Goal: Task Accomplishment & Management: Manage account settings

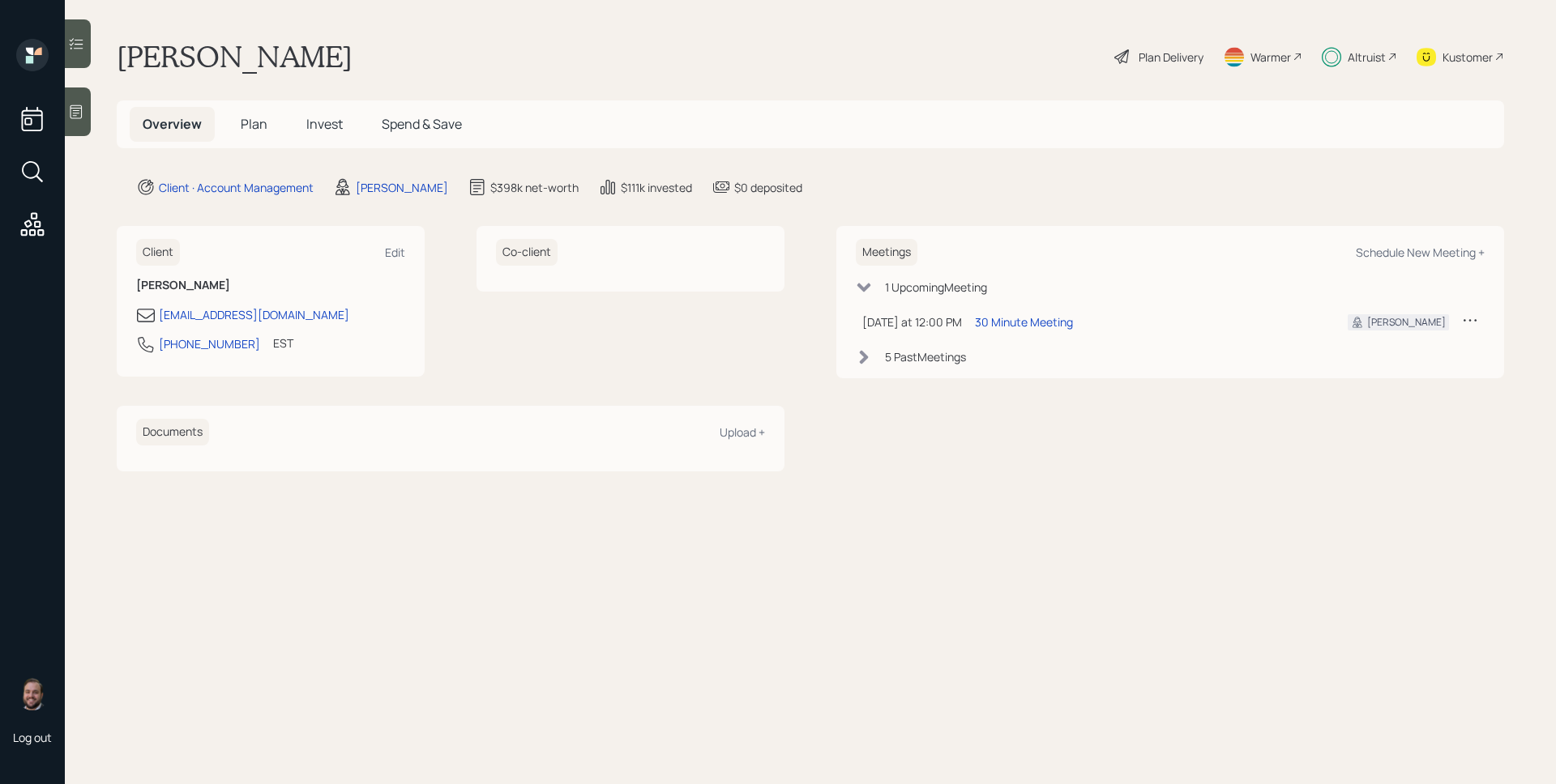
click at [1360, 58] on div "Altruist" at bounding box center [1366, 56] width 38 height 17
click at [1151, 52] on div "Plan Delivery" at bounding box center [1170, 56] width 65 height 17
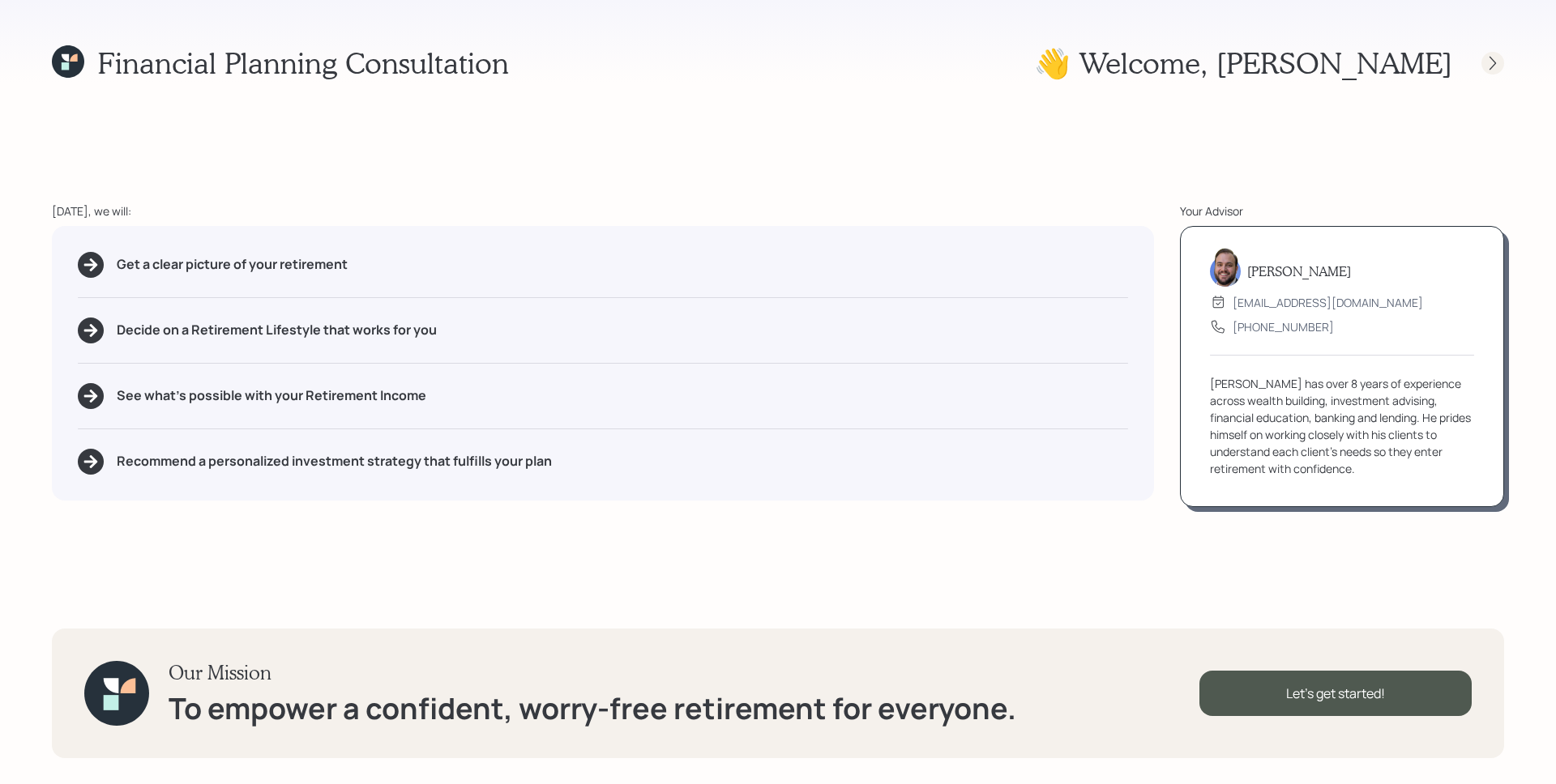
click at [1499, 65] on icon at bounding box center [1493, 63] width 17 height 17
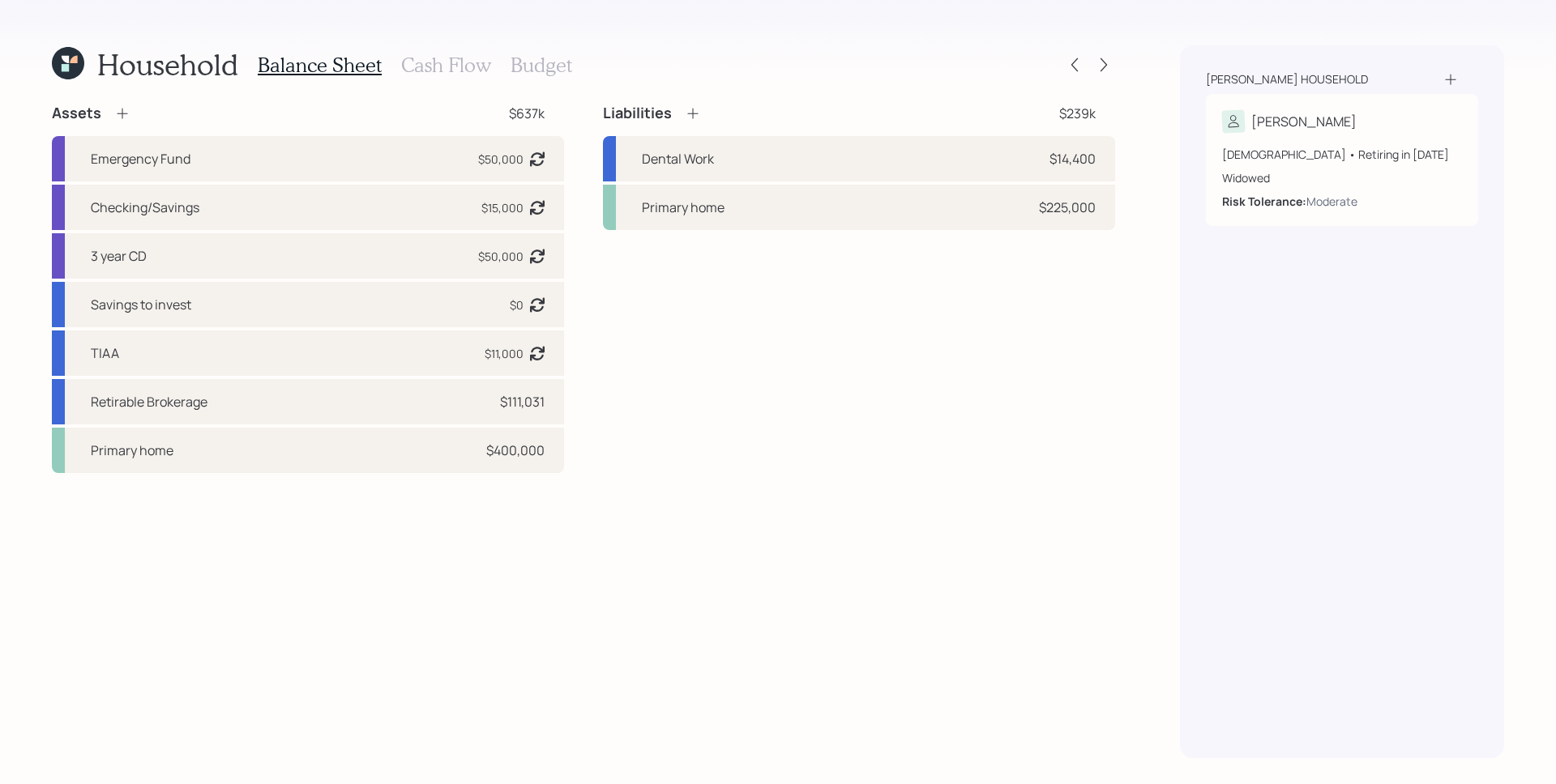
click at [457, 70] on h3 "Cash Flow" at bounding box center [446, 65] width 90 height 23
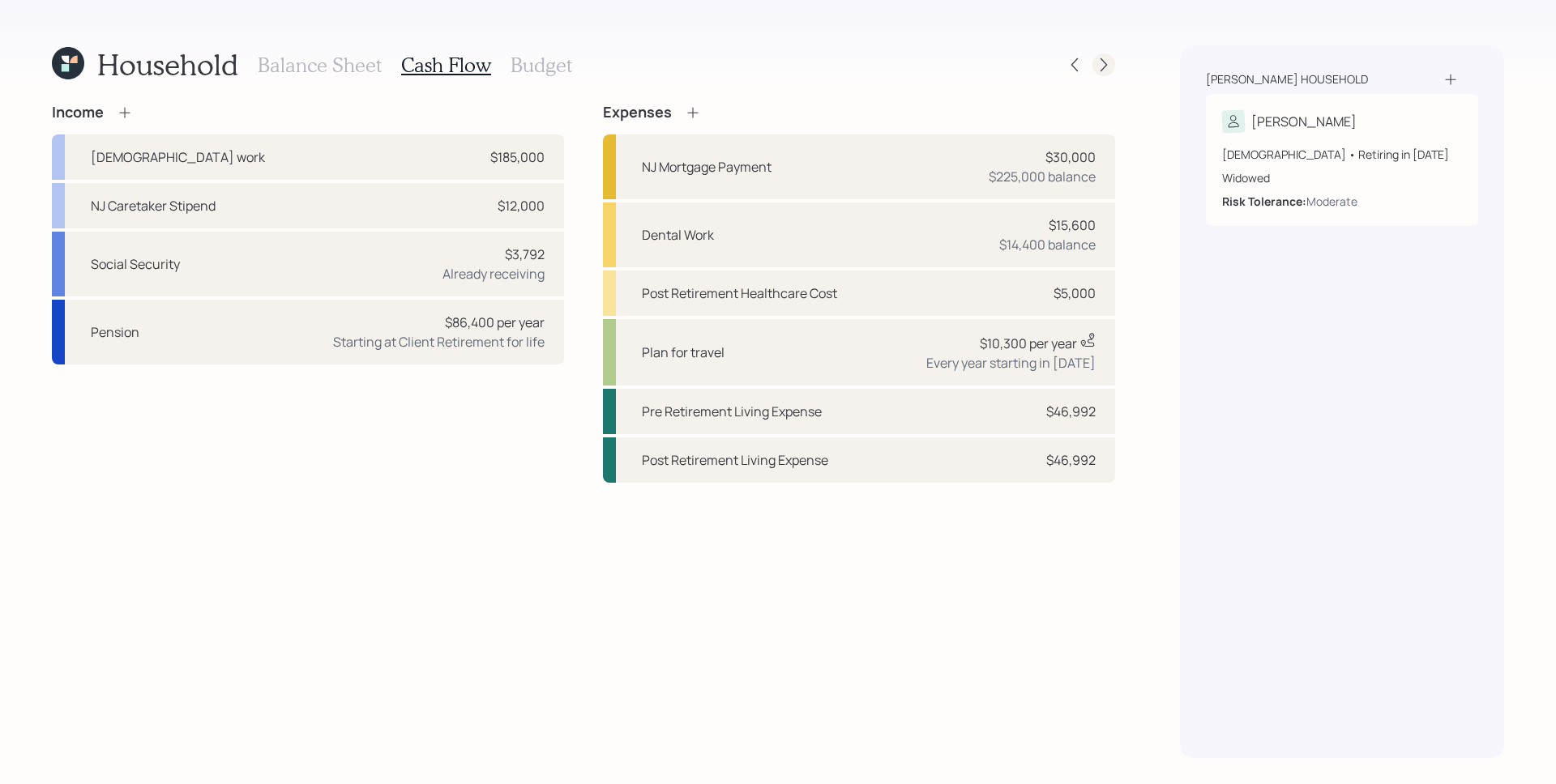
click at [1106, 72] on icon at bounding box center [1103, 64] width 17 height 17
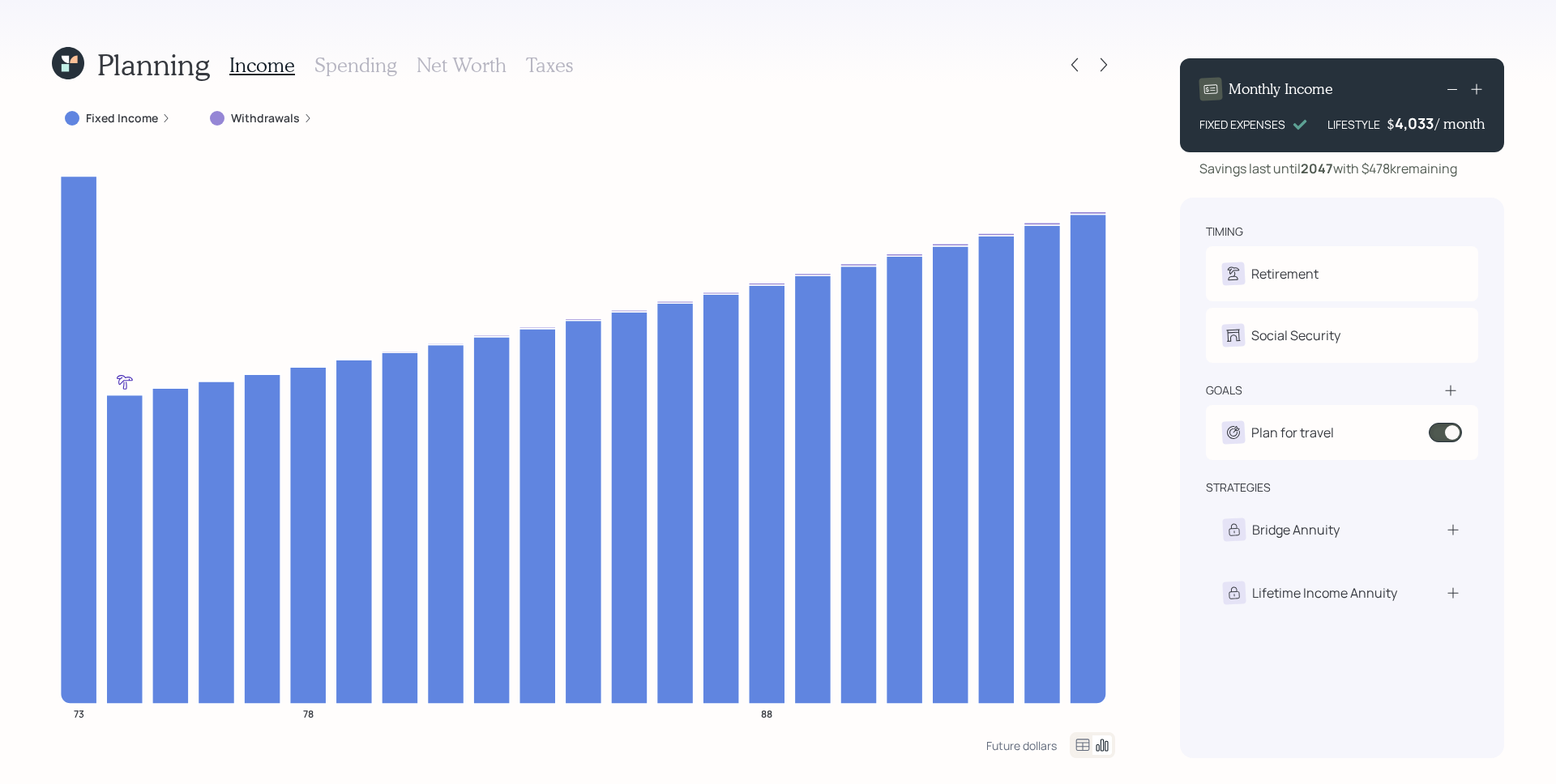
click at [165, 123] on div "Fixed Income" at bounding box center [118, 118] width 106 height 17
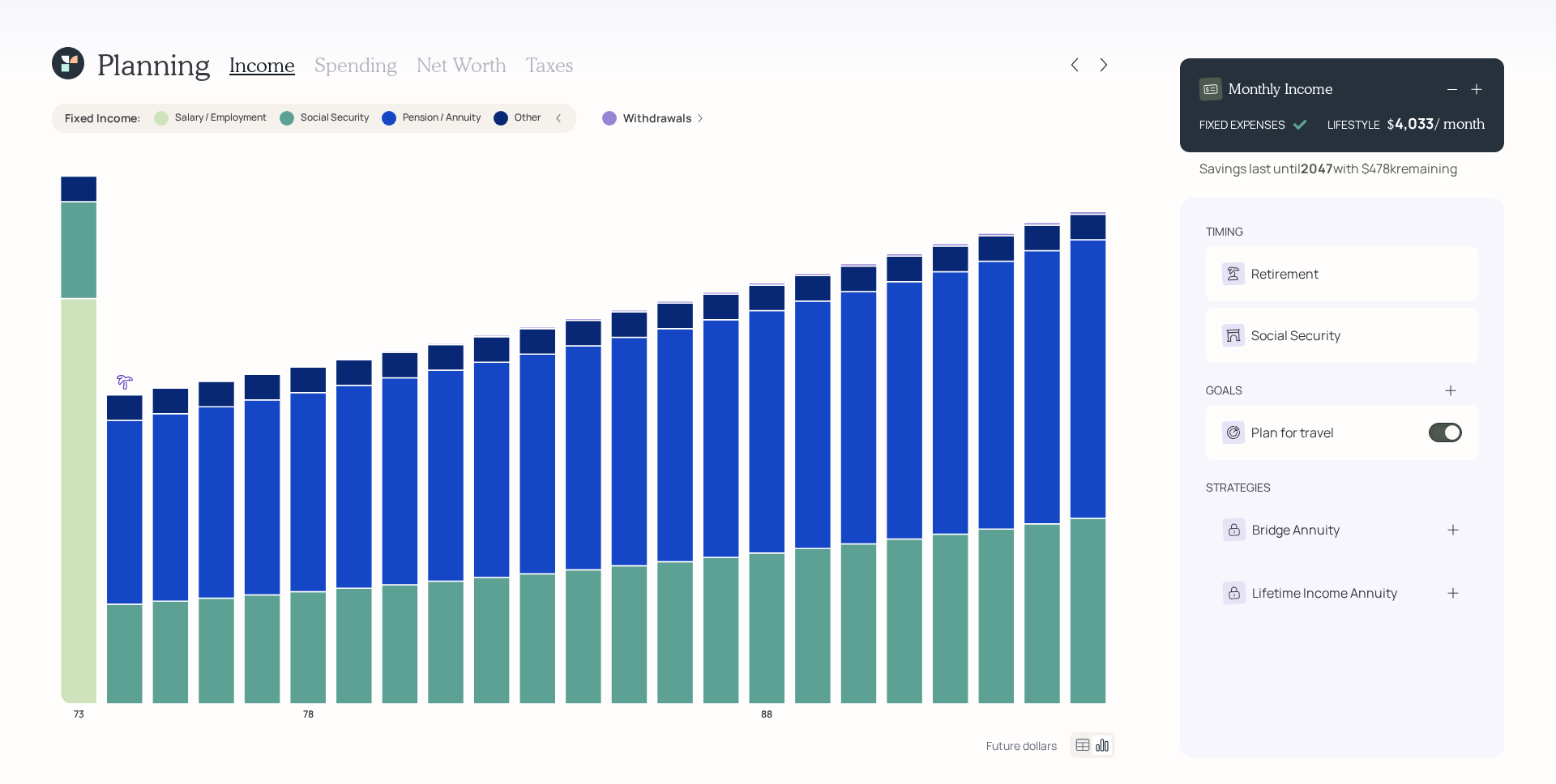
click at [165, 123] on div "Salary / Employment" at bounding box center [210, 118] width 113 height 15
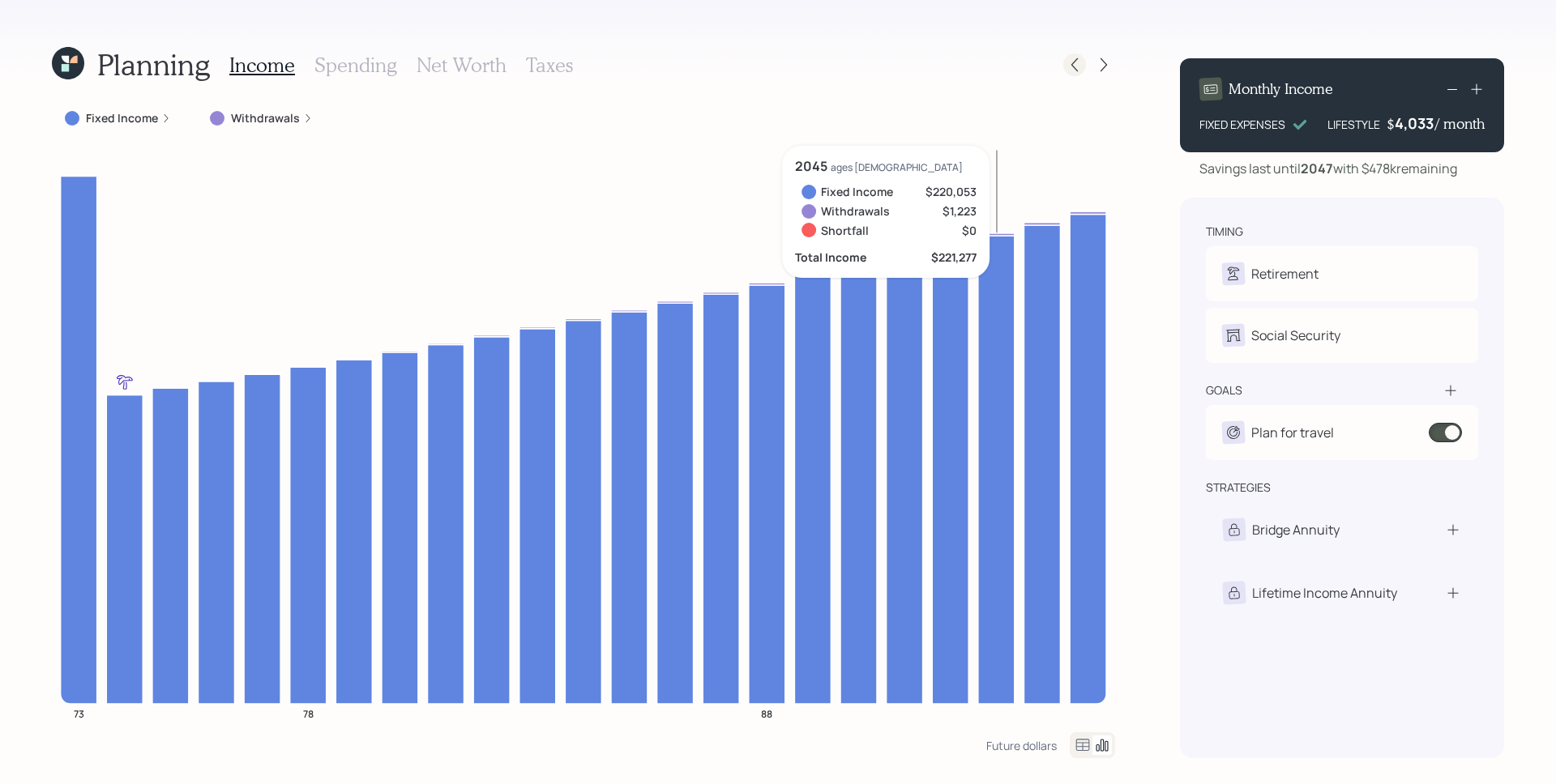
click at [1073, 66] on icon at bounding box center [1074, 65] width 7 height 14
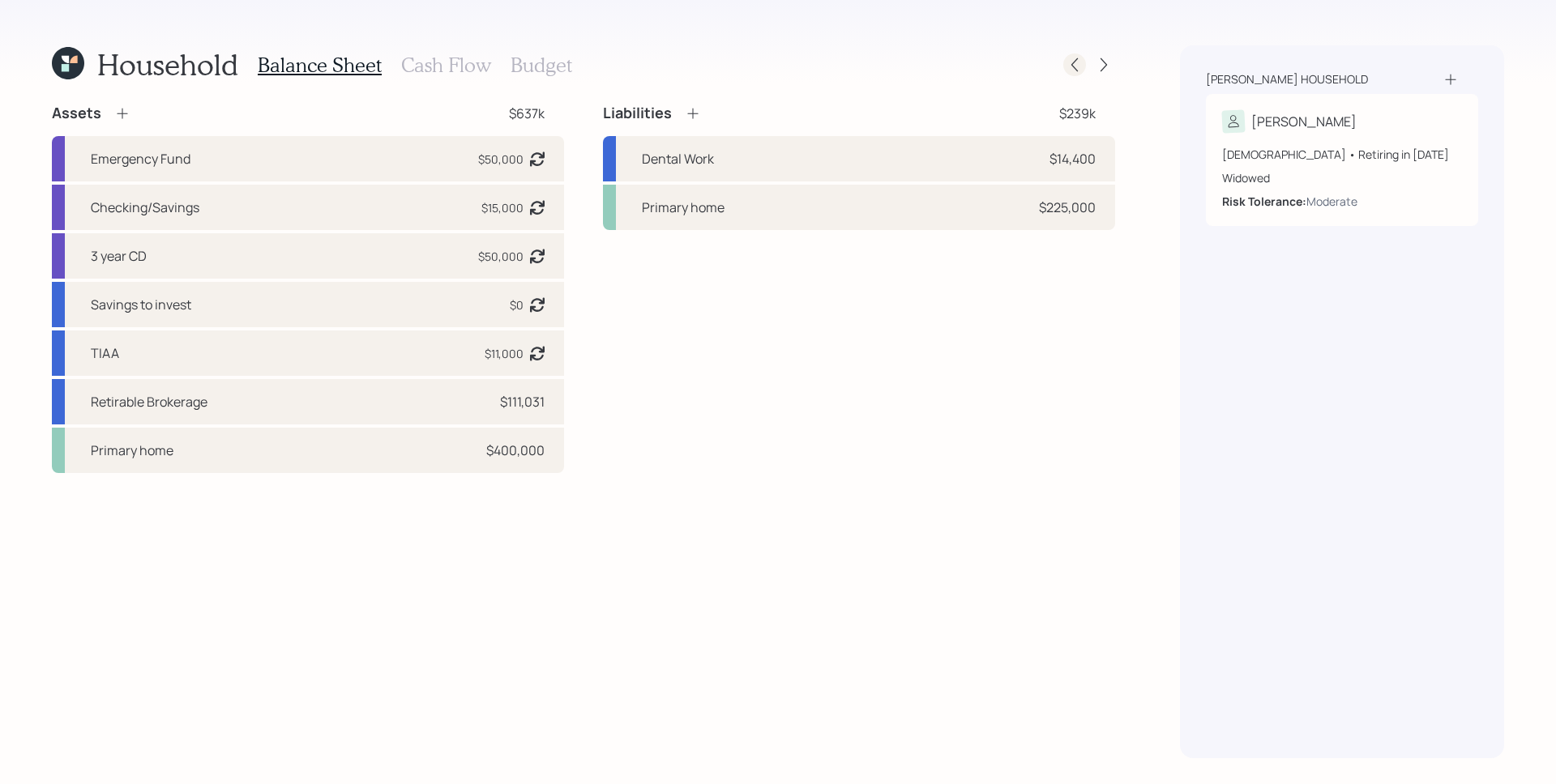
click at [1073, 70] on icon at bounding box center [1074, 64] width 17 height 17
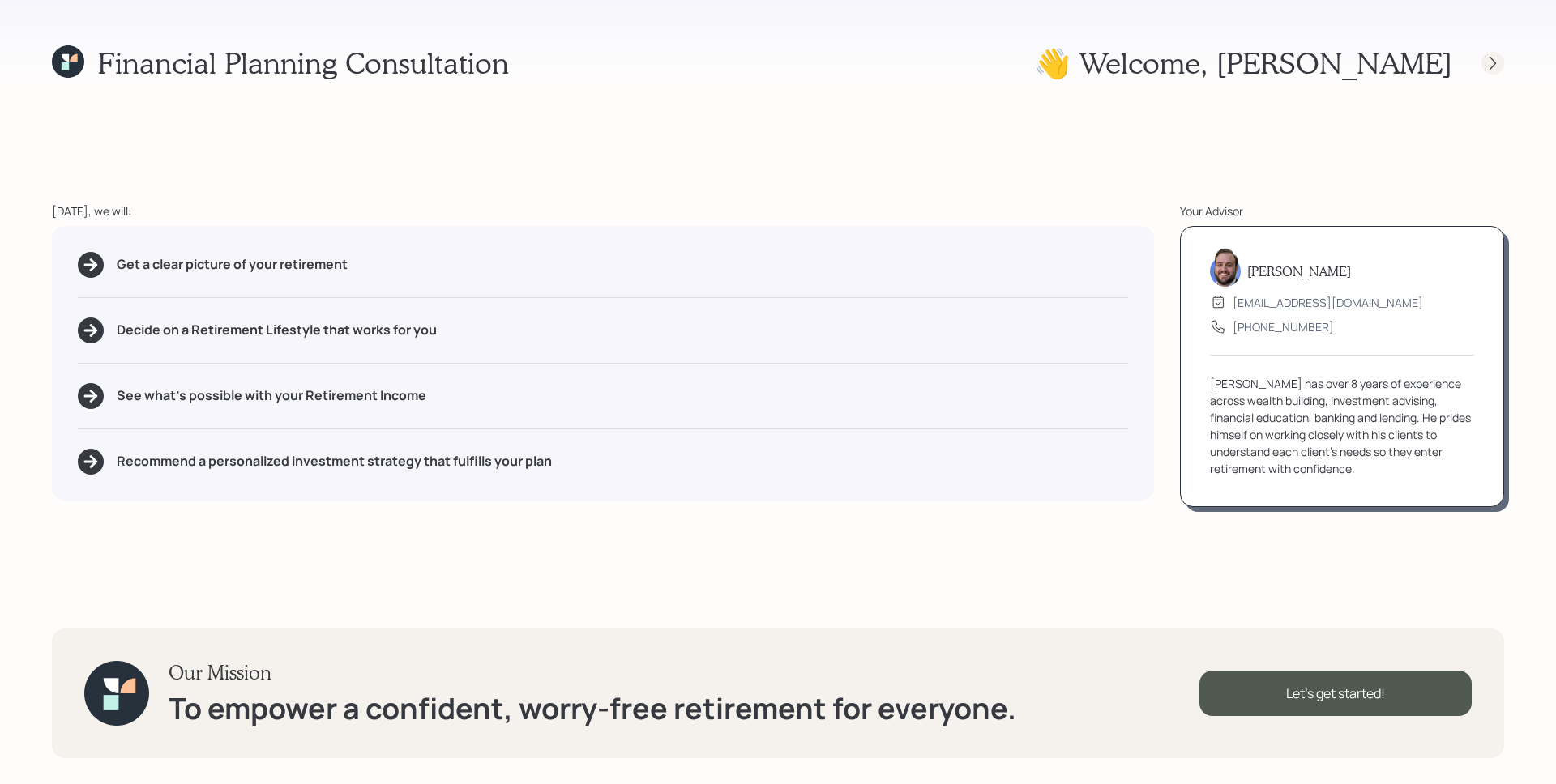
click at [1494, 60] on icon at bounding box center [1493, 62] width 7 height 14
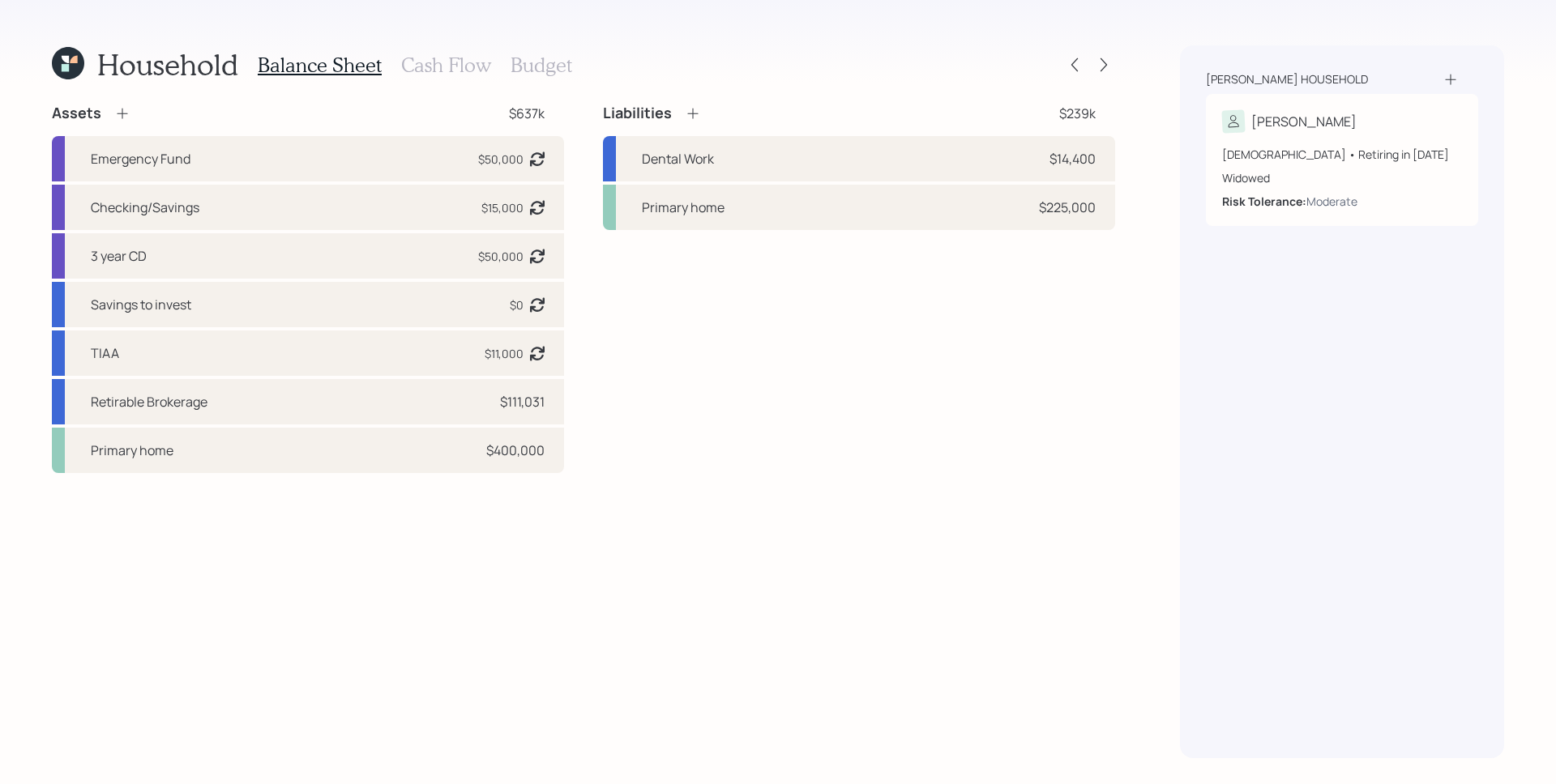
click at [1313, 406] on div "[PERSON_NAME] household [PERSON_NAME] [DEMOGRAPHIC_DATA] • Retiring in [DATE] W…" at bounding box center [1342, 402] width 324 height 713
click at [1129, 489] on div "Household Balance Sheet Cash Flow Budget Assets $637k Emergency Fund $50,000 As…" at bounding box center [778, 392] width 1556 height 784
click at [1042, 566] on div "Assets $637k Emergency Fund $50,000 Asset balance last updated on [DATE]. Check…" at bounding box center [583, 430] width 1063 height 654
click at [431, 64] on h3 "Cash Flow" at bounding box center [446, 65] width 90 height 23
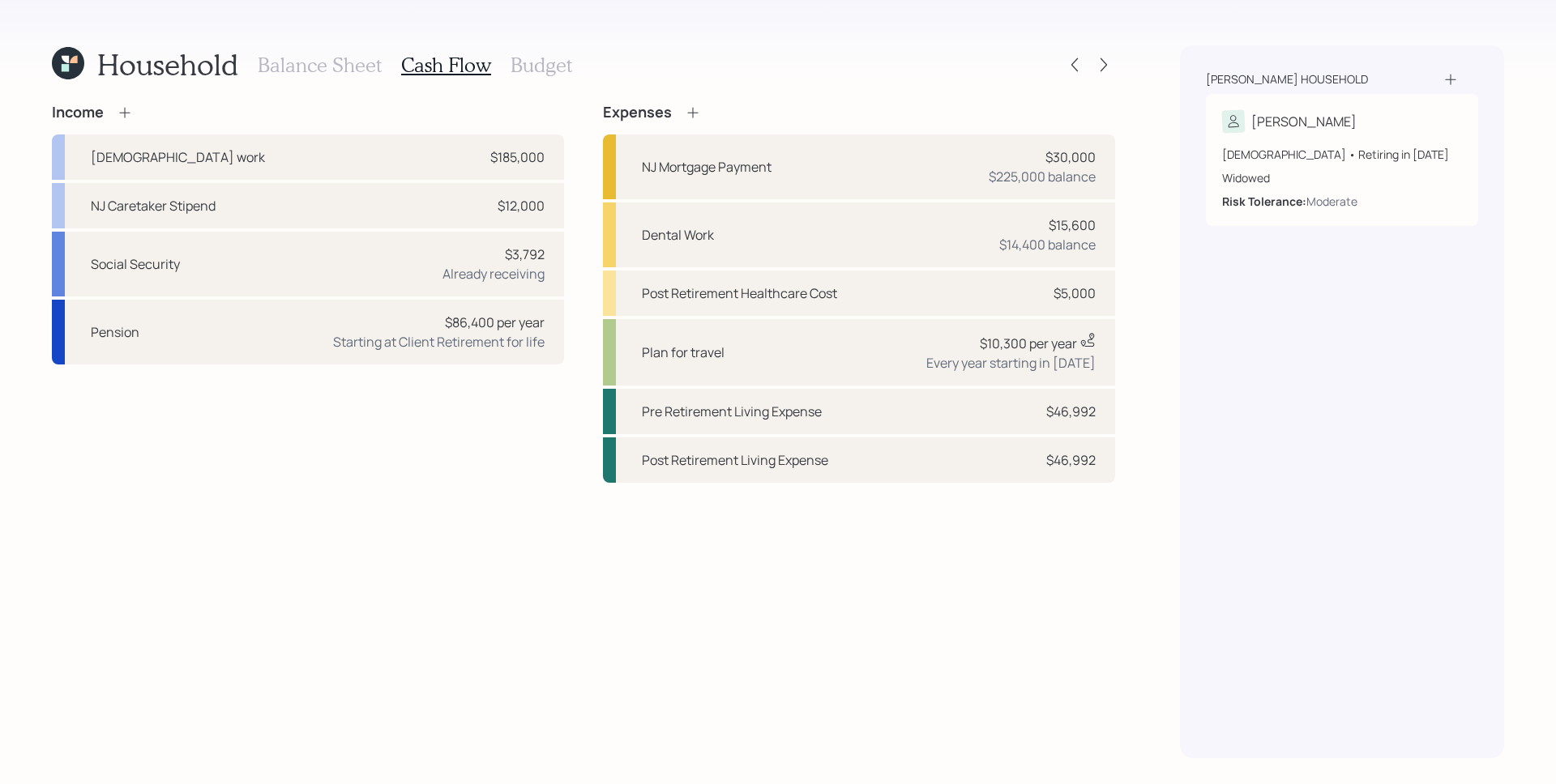
click at [331, 65] on h3 "Balance Sheet" at bounding box center [319, 65] width 124 height 23
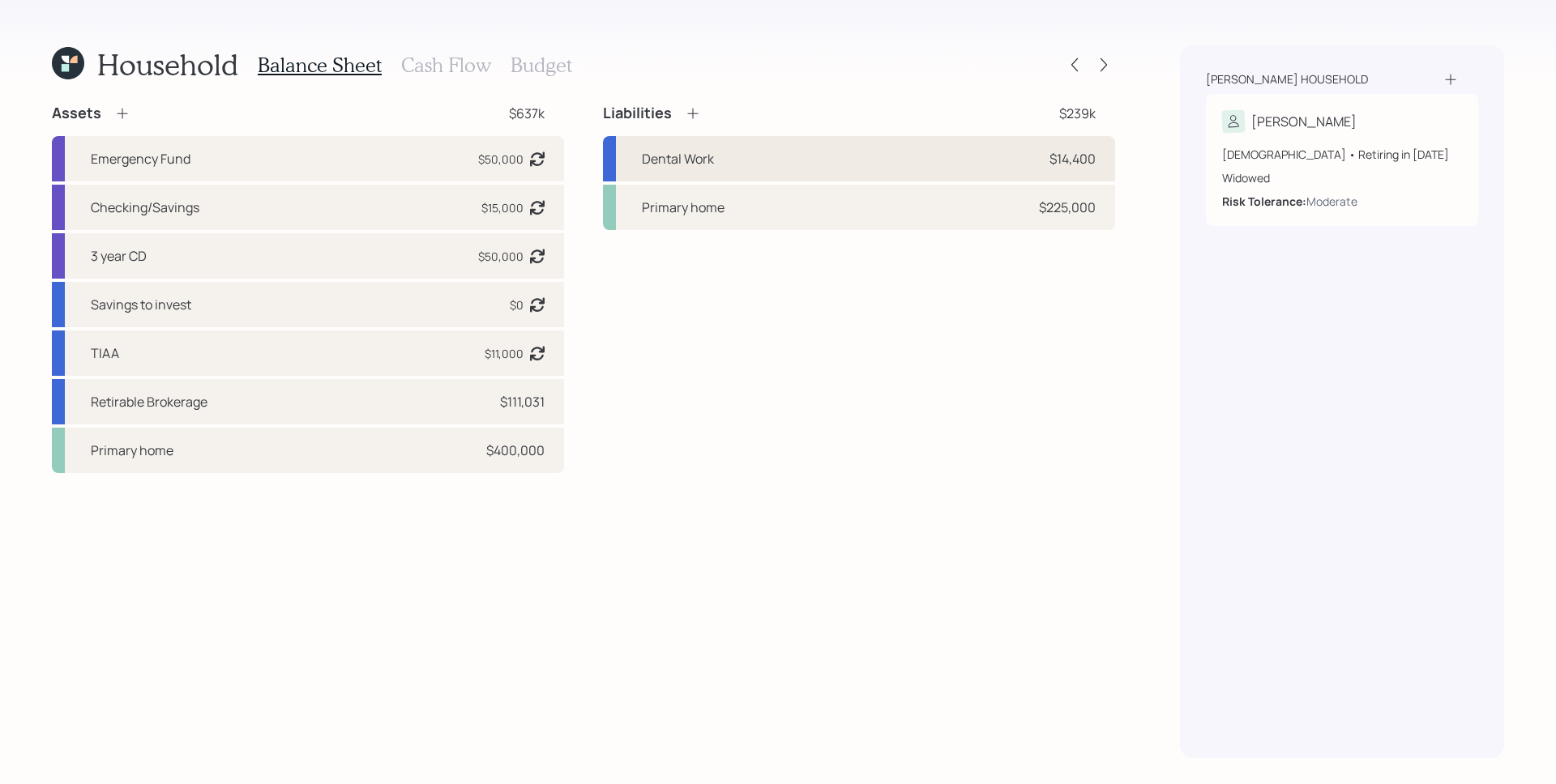
click at [1052, 154] on div "$14,400" at bounding box center [1072, 159] width 46 height 19
select select "other"
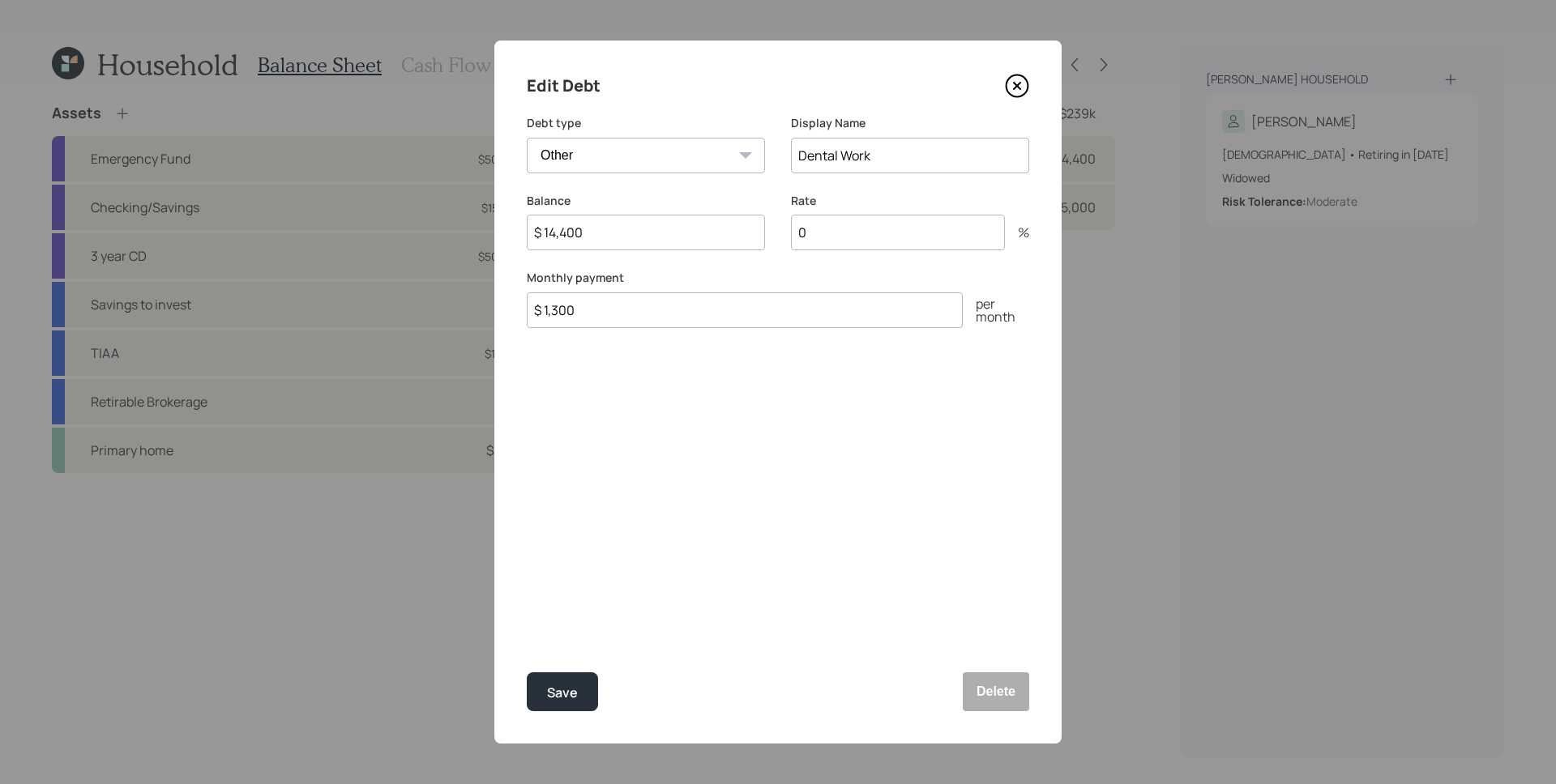
drag, startPoint x: 642, startPoint y: 312, endPoint x: 536, endPoint y: 329, distance: 107.4
click at [536, 329] on div "Edit Debt Debt type Car Credit Card Medical Student Other Display Name Dental W…" at bounding box center [778, 392] width 567 height 703
click at [550, 309] on input "$ 1,300" at bounding box center [744, 310] width 436 height 36
click at [624, 234] on input "$ 14,400" at bounding box center [646, 232] width 239 height 36
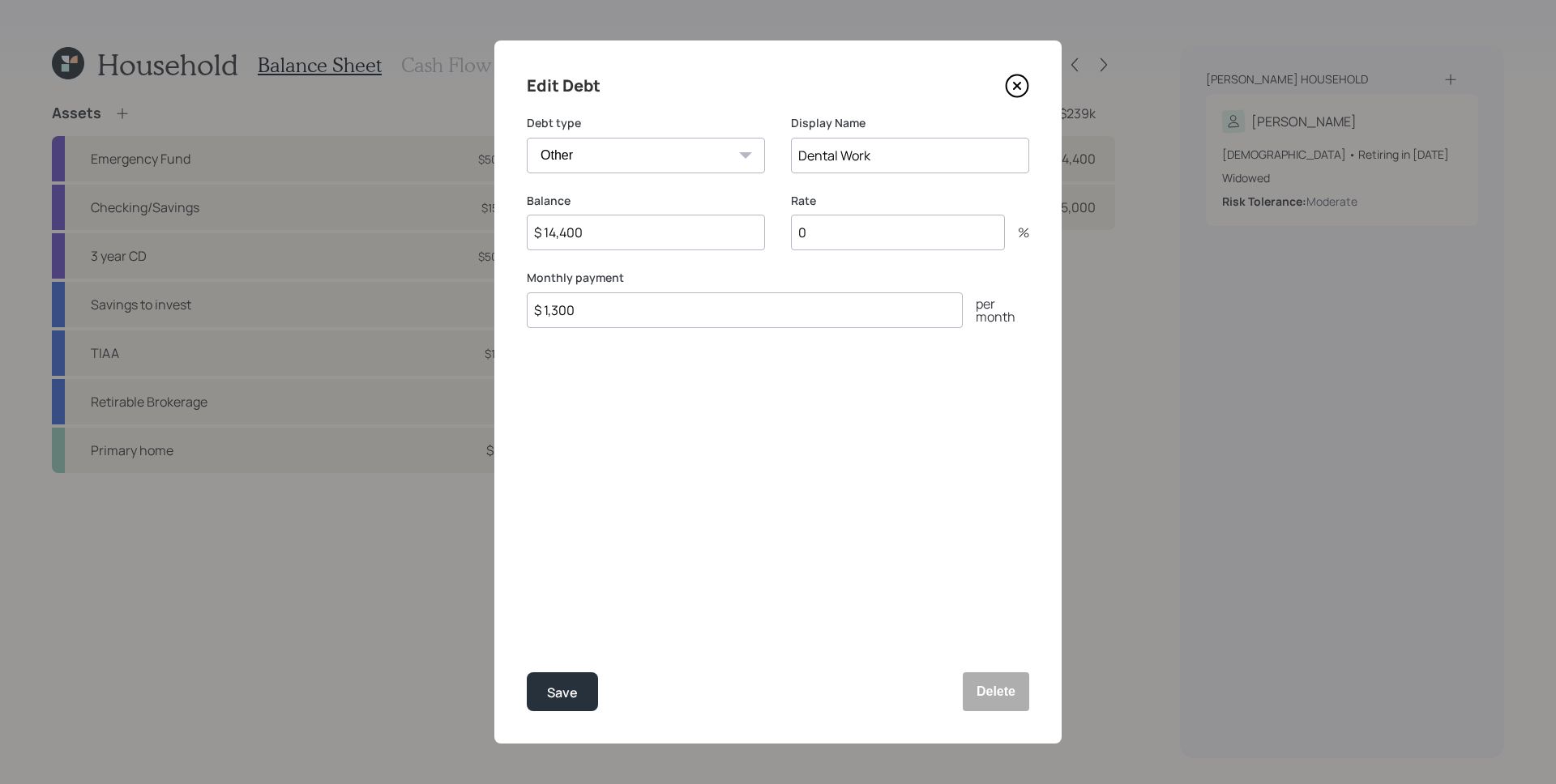
click at [1019, 85] on icon at bounding box center [1016, 86] width 24 height 24
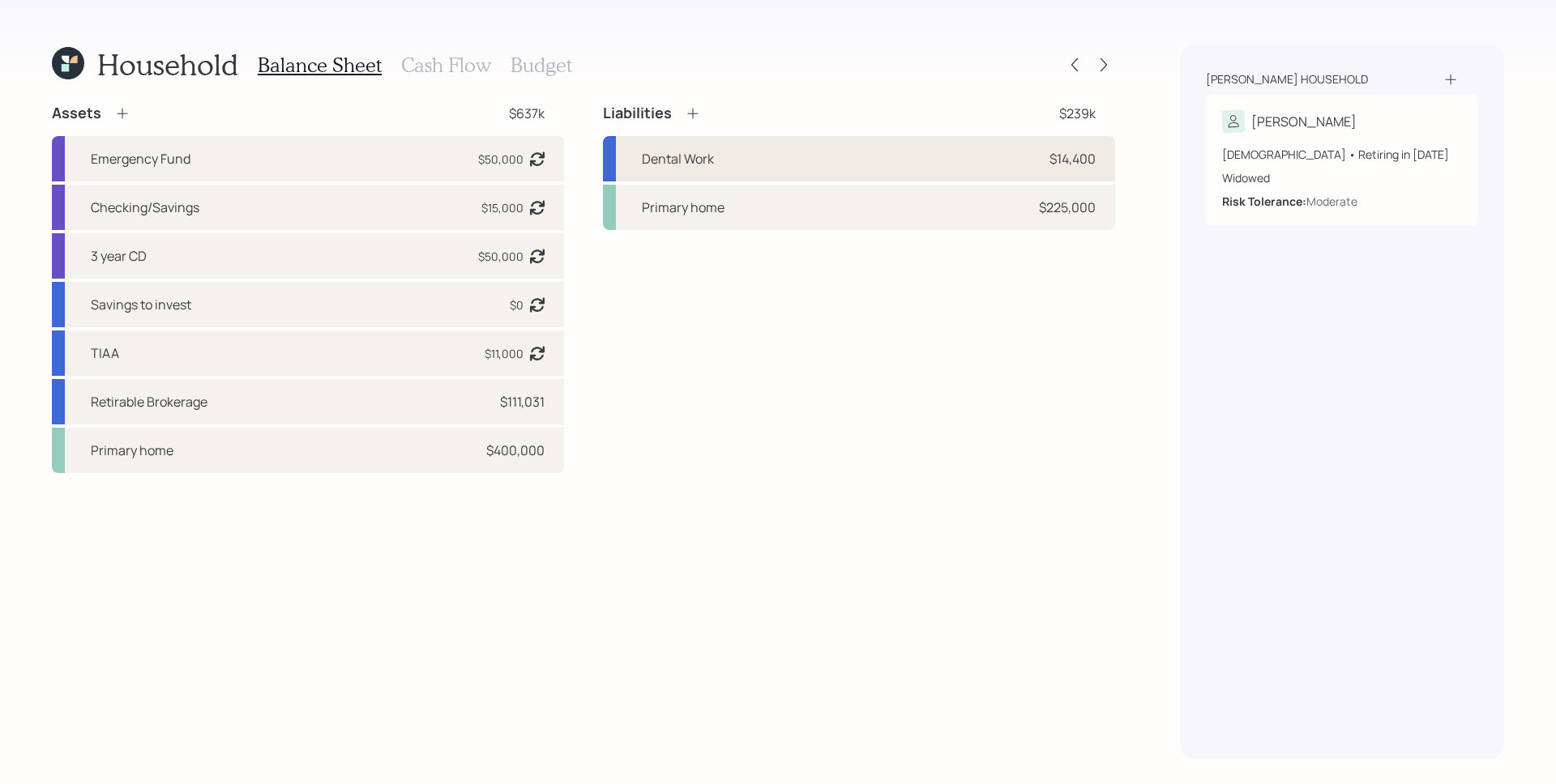
click at [1079, 157] on div "$14,400" at bounding box center [1072, 159] width 46 height 19
select select "other"
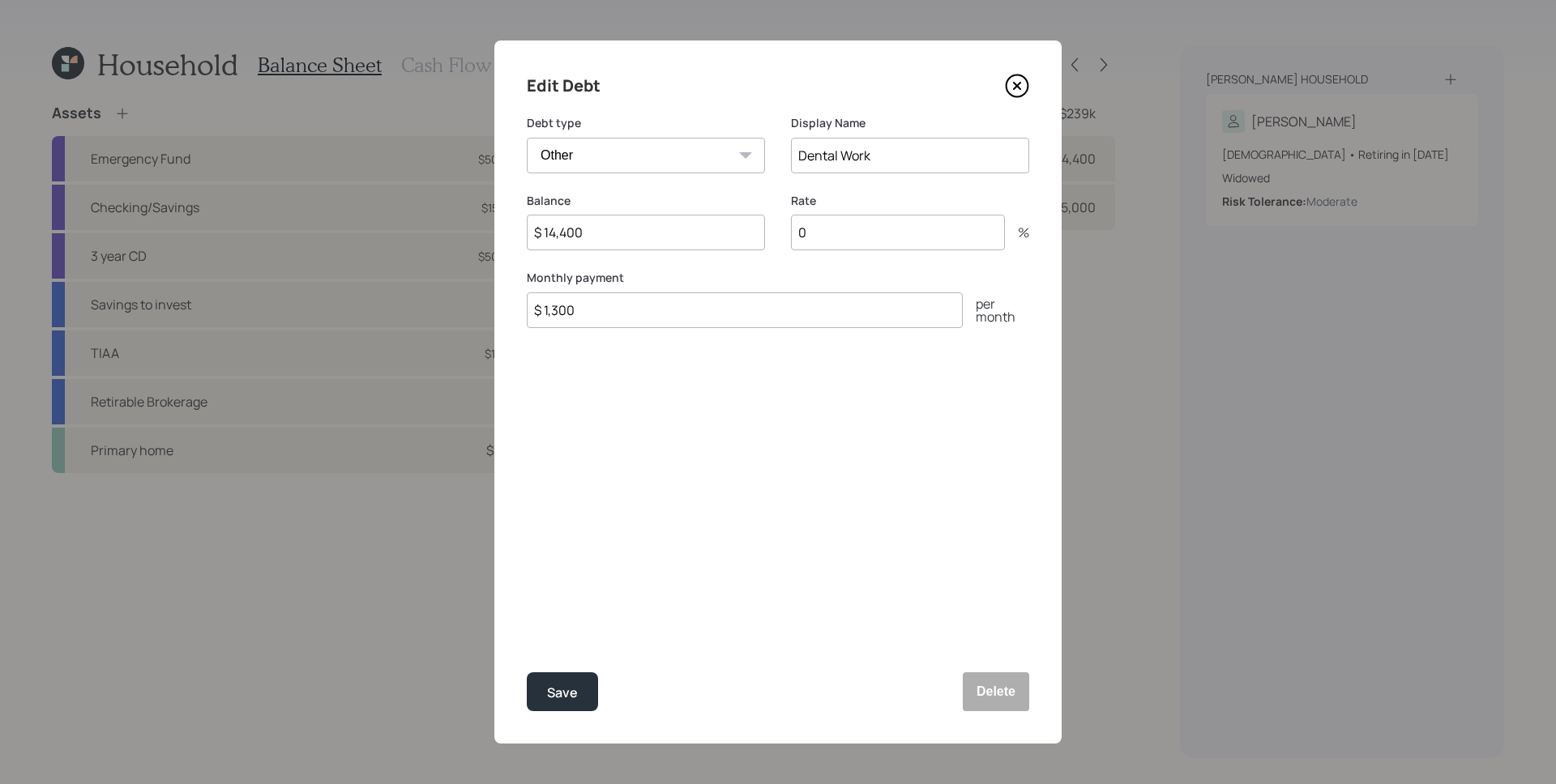
drag, startPoint x: 603, startPoint y: 236, endPoint x: 574, endPoint y: 238, distance: 29.1
click at [574, 238] on input "$ 14,400" at bounding box center [646, 232] width 239 height 36
click at [609, 355] on div "Edit Debt Debt type Car Credit Card Medical Student Other Display Name Dental W…" at bounding box center [778, 392] width 567 height 703
click at [588, 237] on input "$ 14,400" at bounding box center [646, 232] width 239 height 36
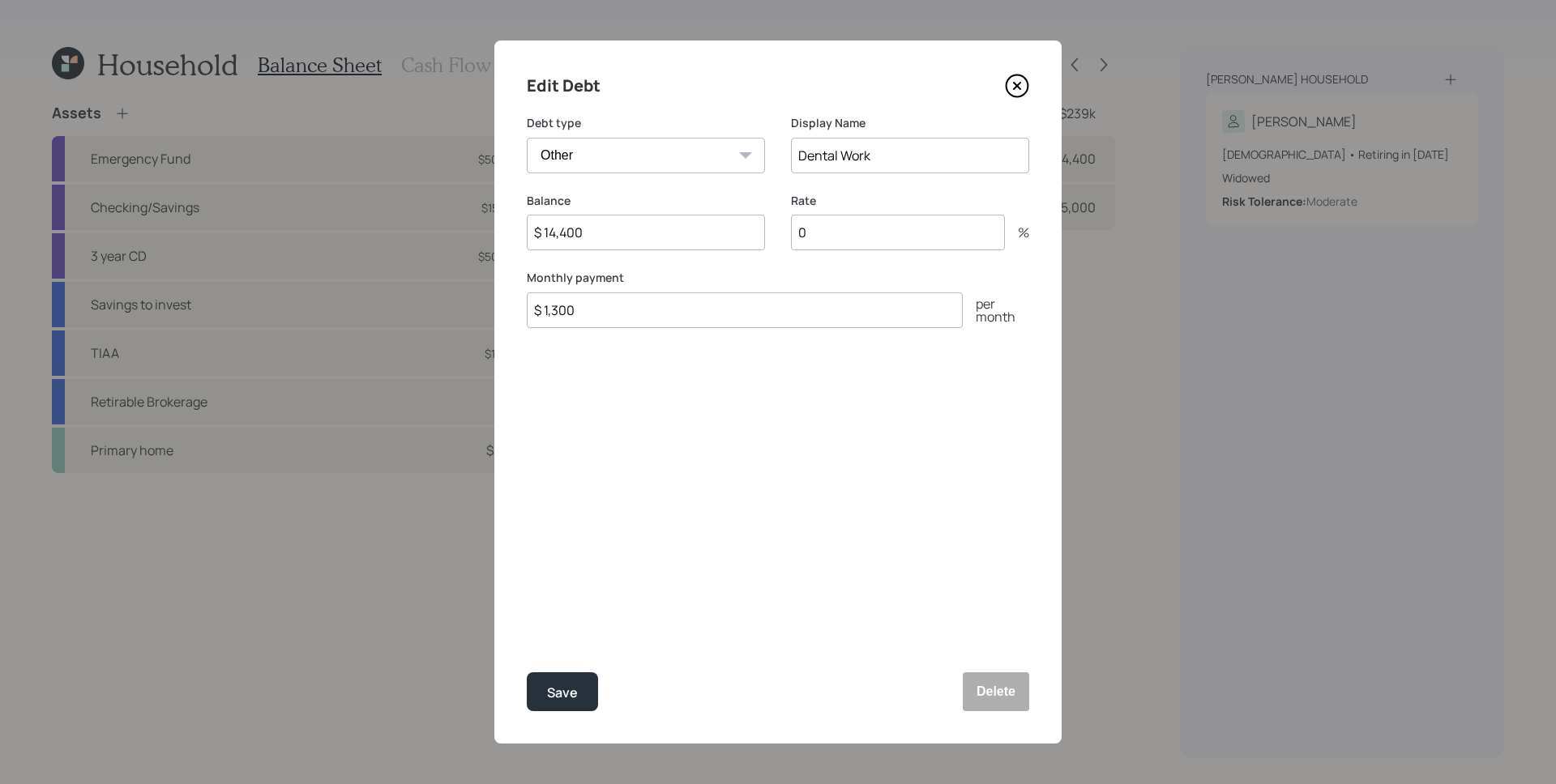
click at [626, 221] on input "$ 14,400" at bounding box center [646, 232] width 239 height 36
click at [1014, 93] on icon at bounding box center [1016, 86] width 24 height 24
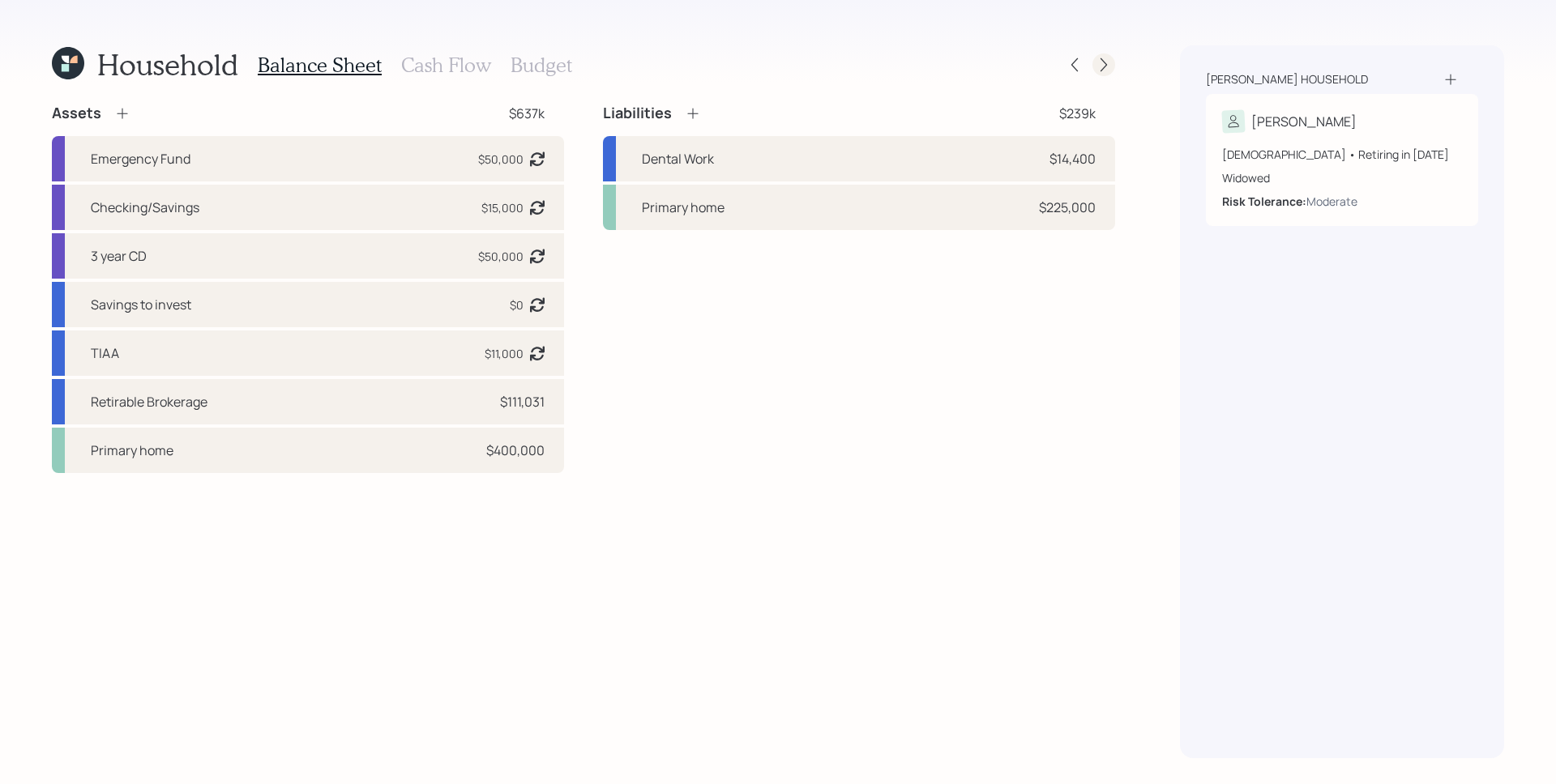
click at [1100, 65] on icon at bounding box center [1103, 64] width 17 height 17
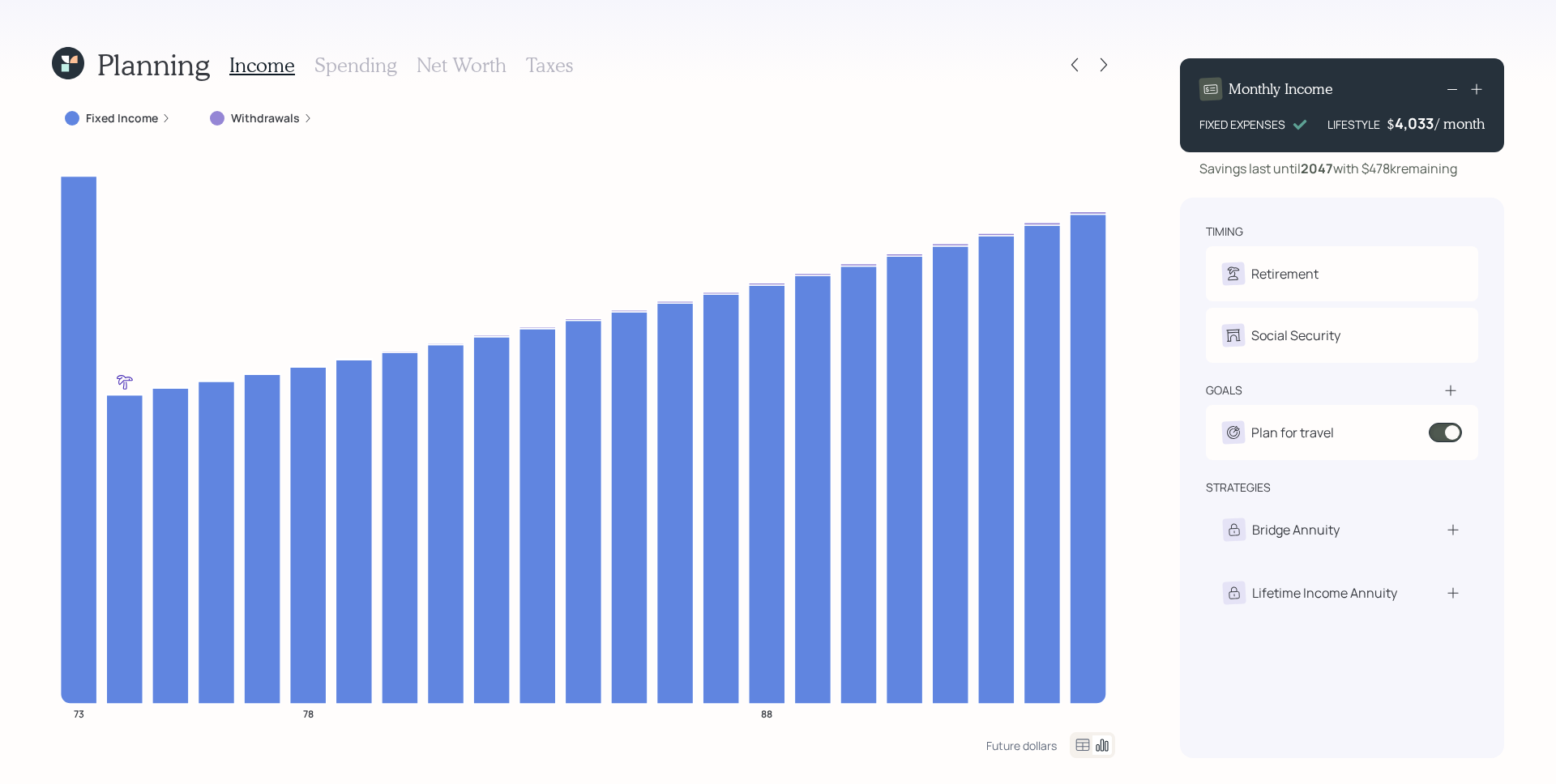
click at [368, 59] on h3 "Spending" at bounding box center [356, 65] width 83 height 23
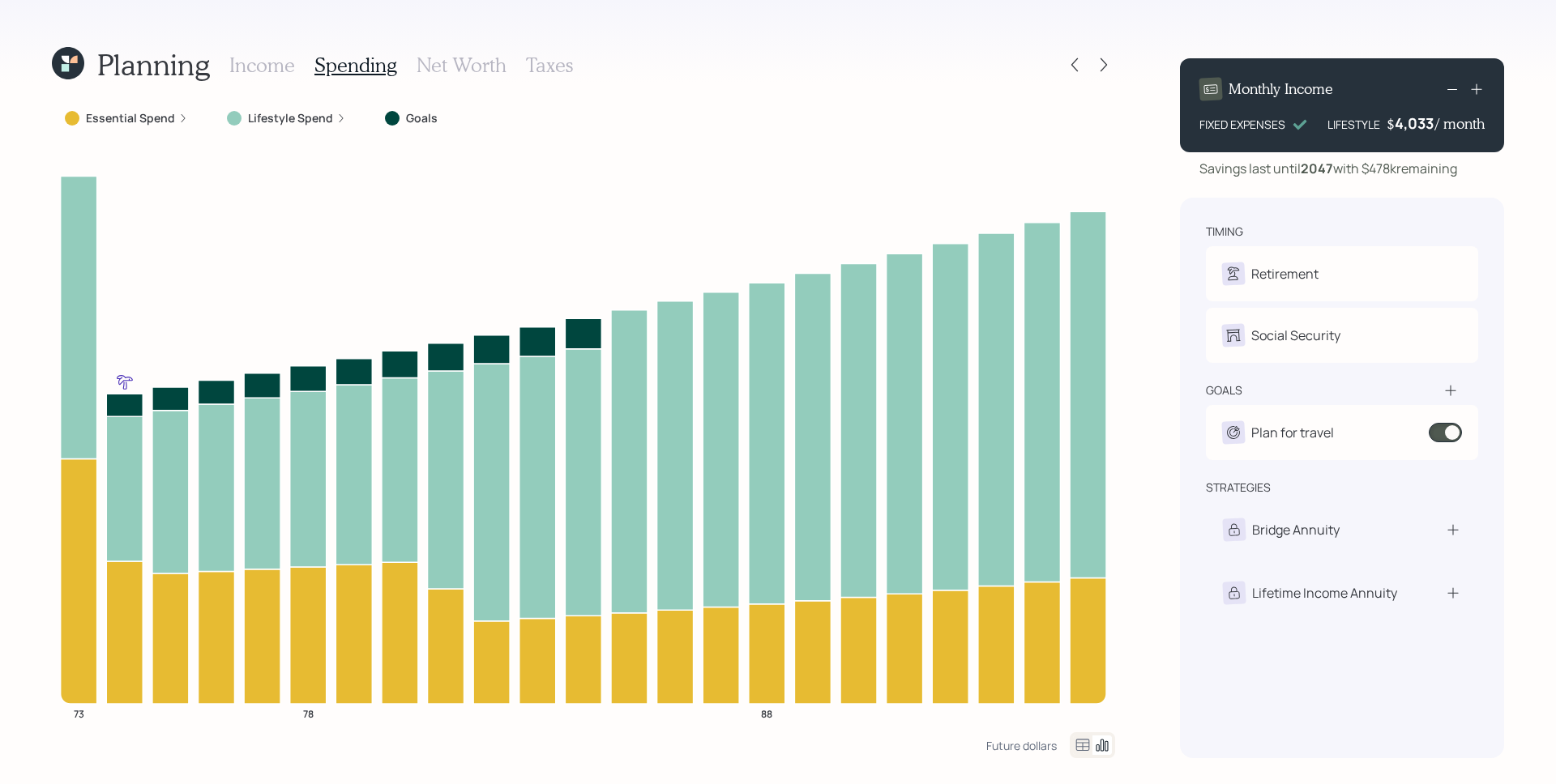
click at [291, 119] on label "Lifestyle Spend" at bounding box center [289, 118] width 85 height 17
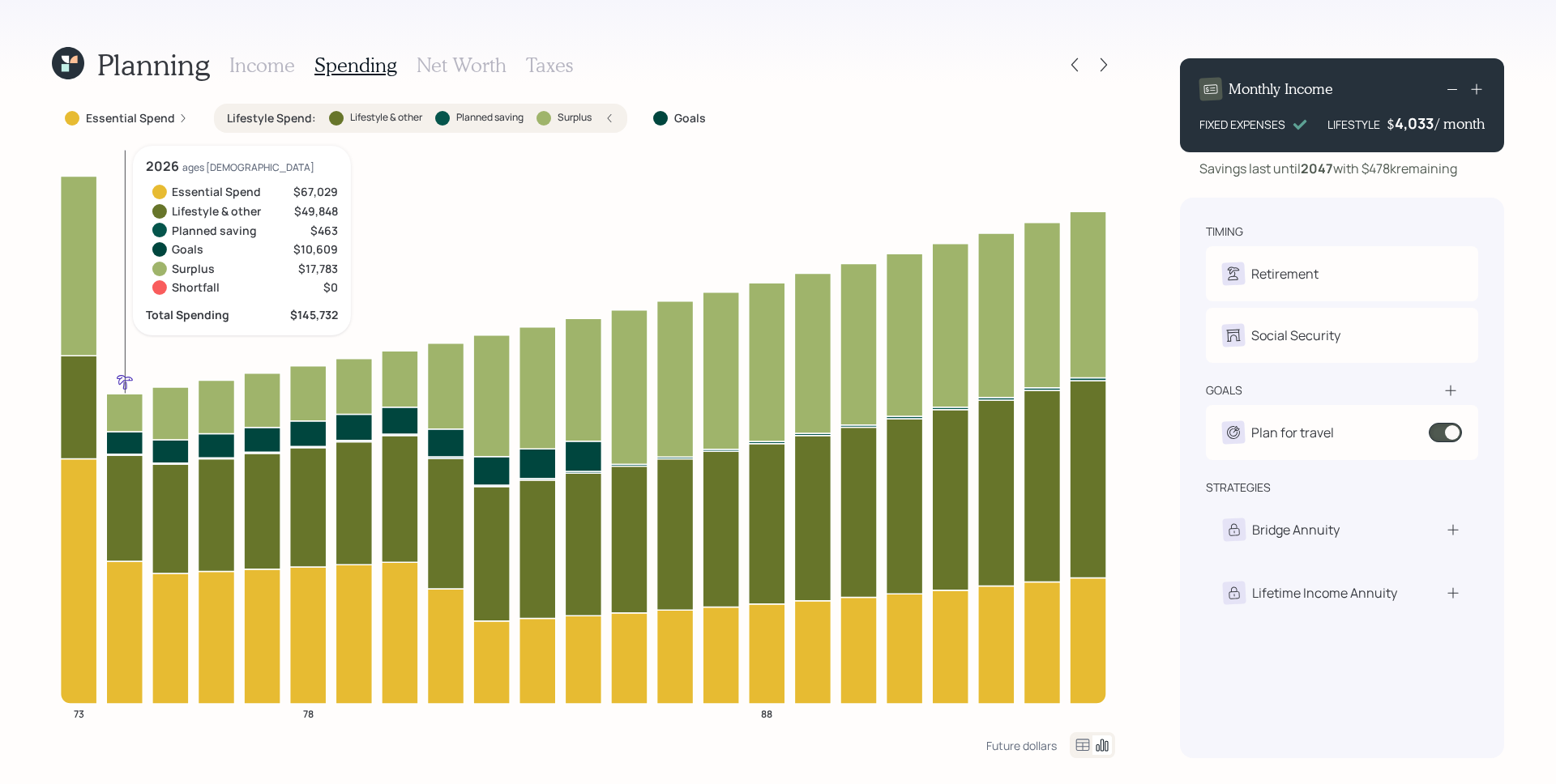
click at [123, 441] on icon at bounding box center [124, 442] width 36 height 22
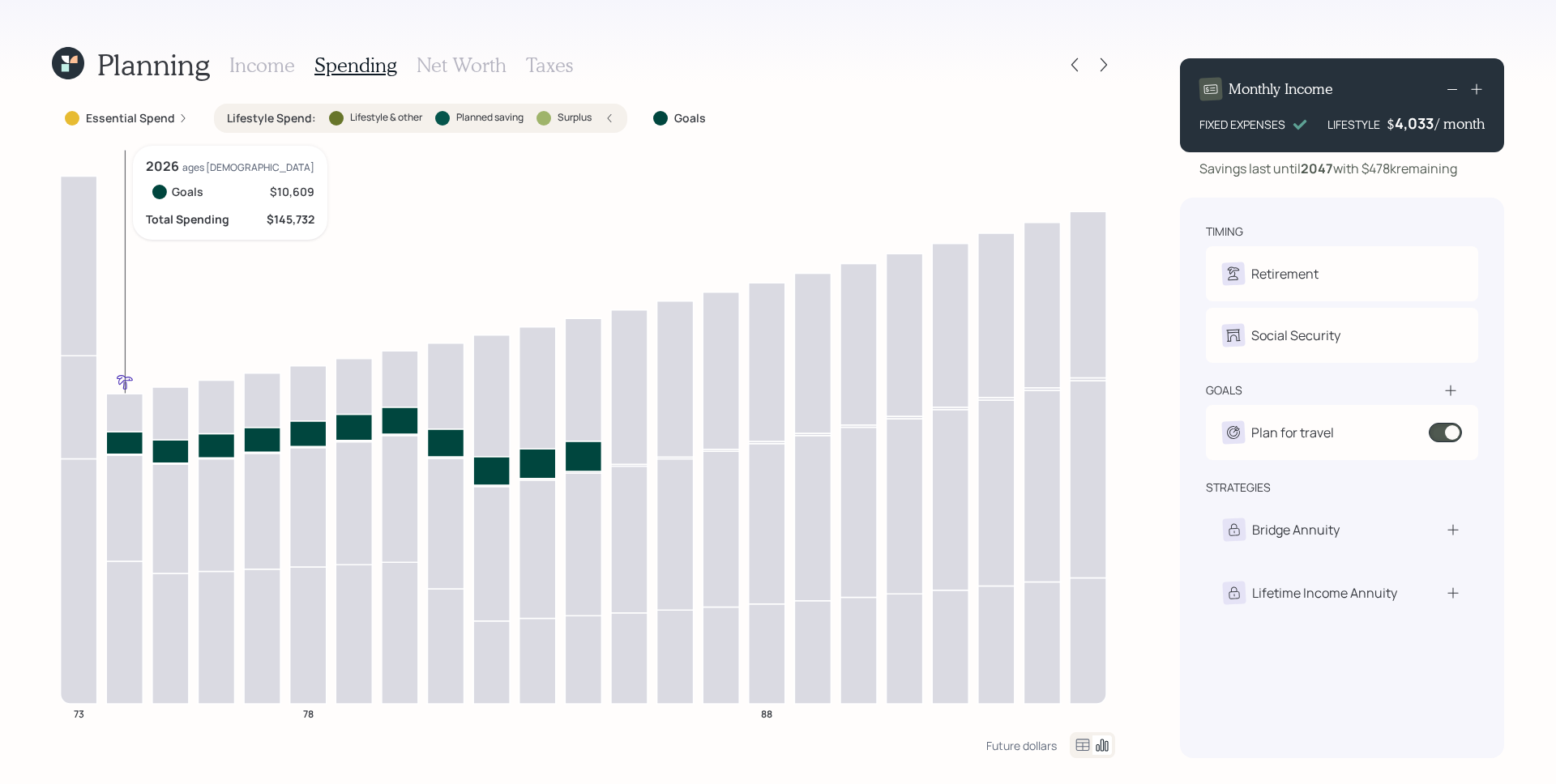
click at [127, 450] on icon at bounding box center [124, 442] width 36 height 22
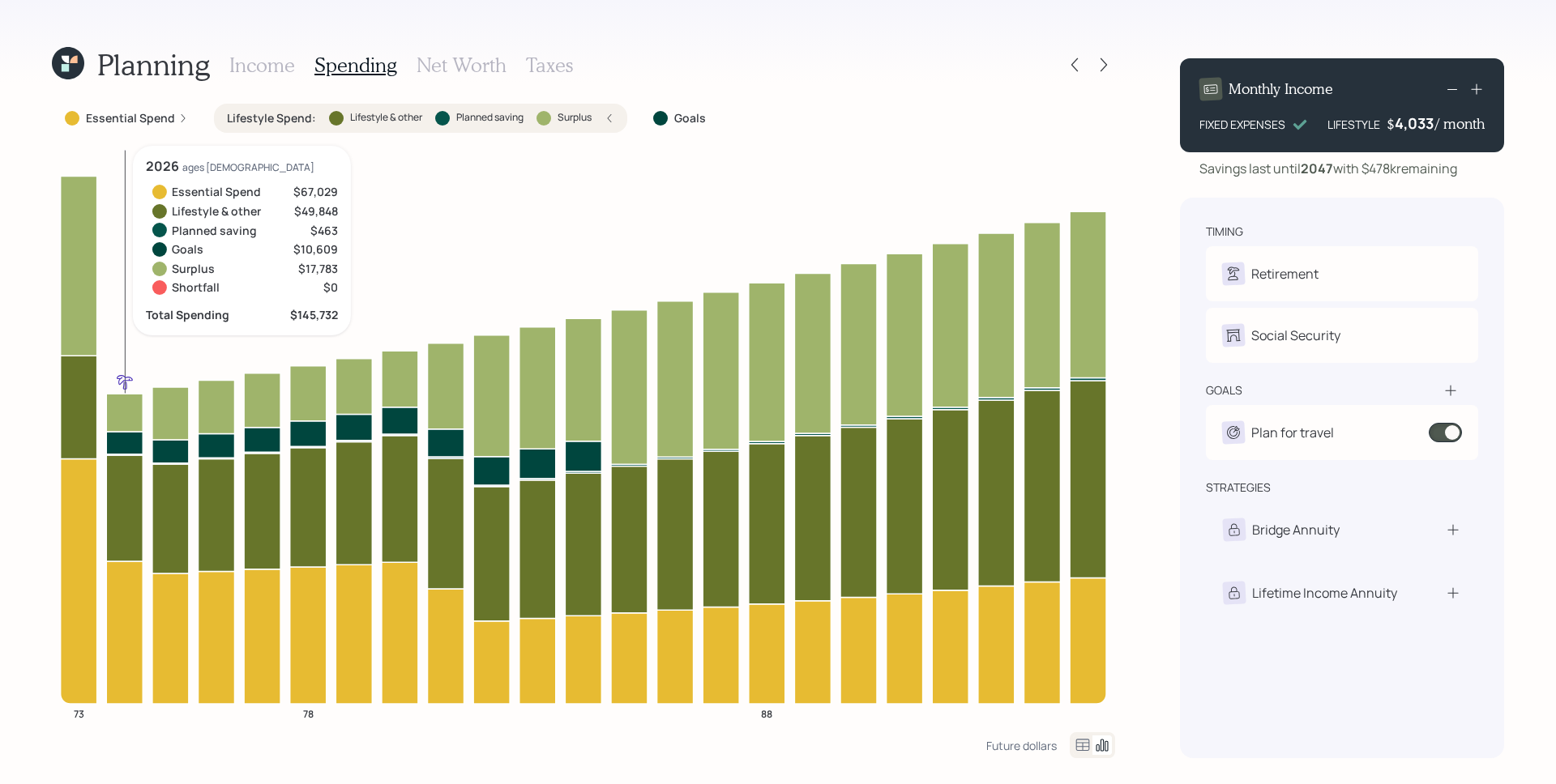
click at [118, 445] on icon at bounding box center [124, 442] width 36 height 22
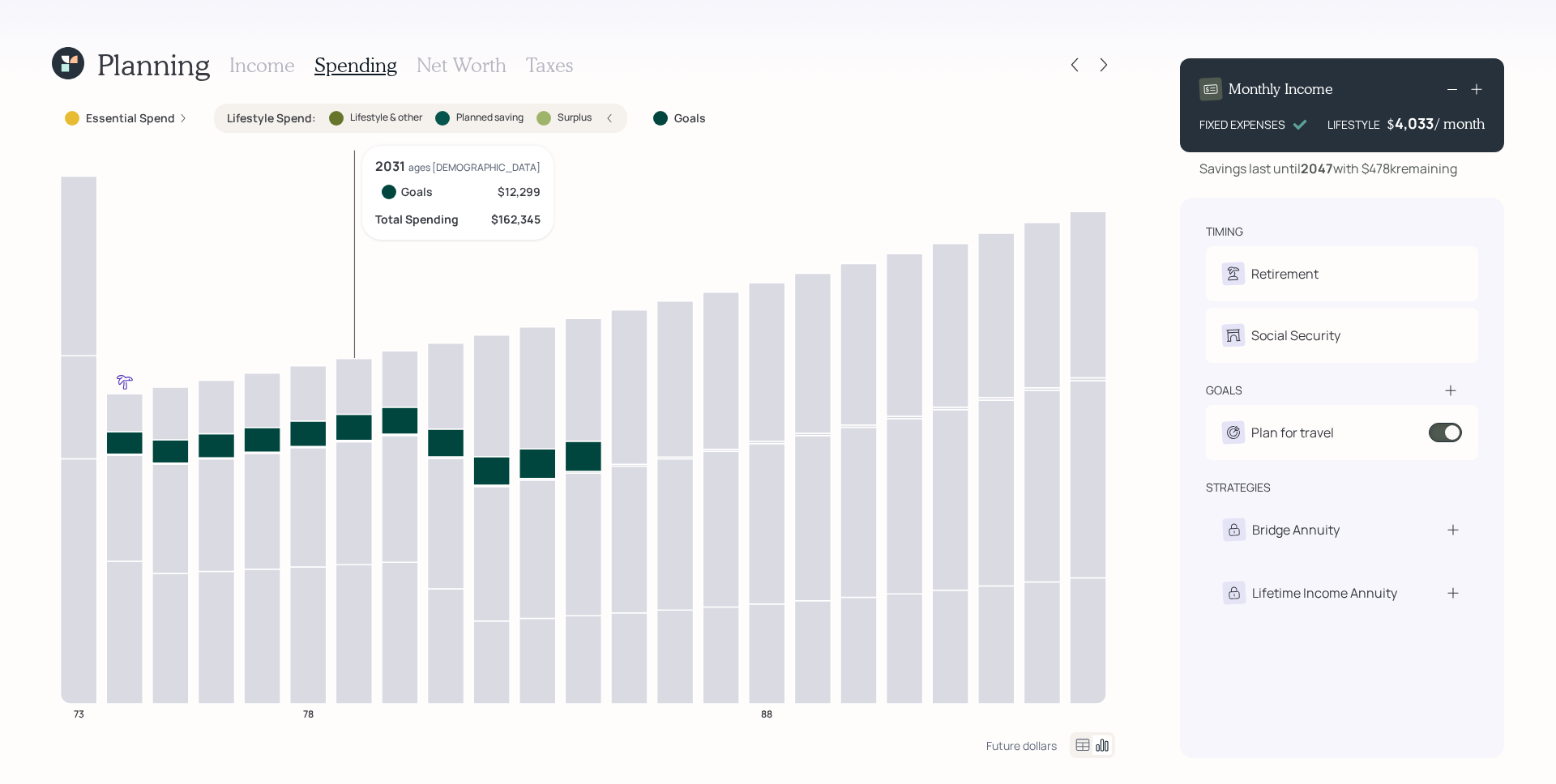
click at [354, 420] on icon at bounding box center [353, 427] width 36 height 26
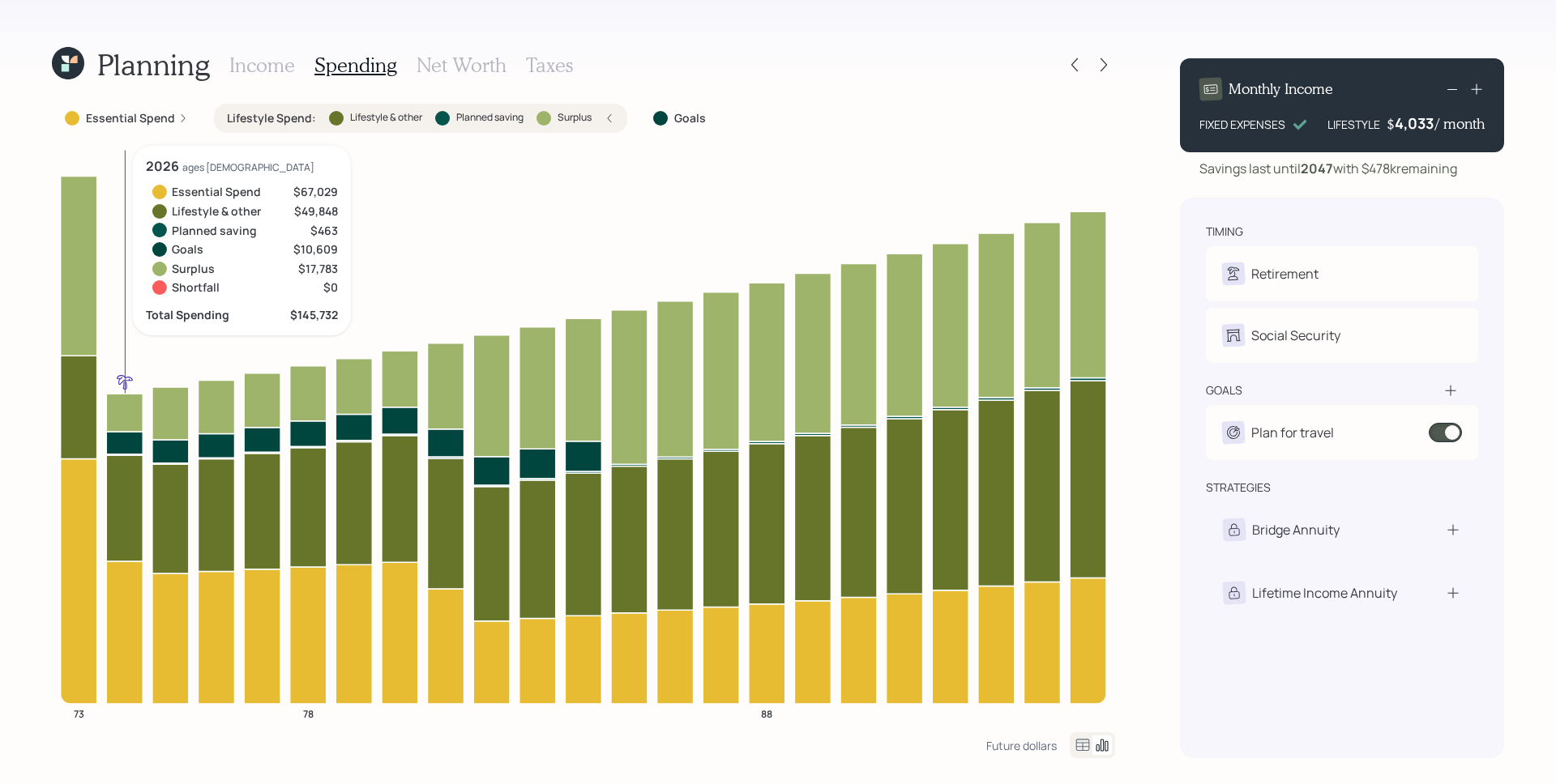
click at [134, 440] on icon at bounding box center [124, 442] width 36 height 22
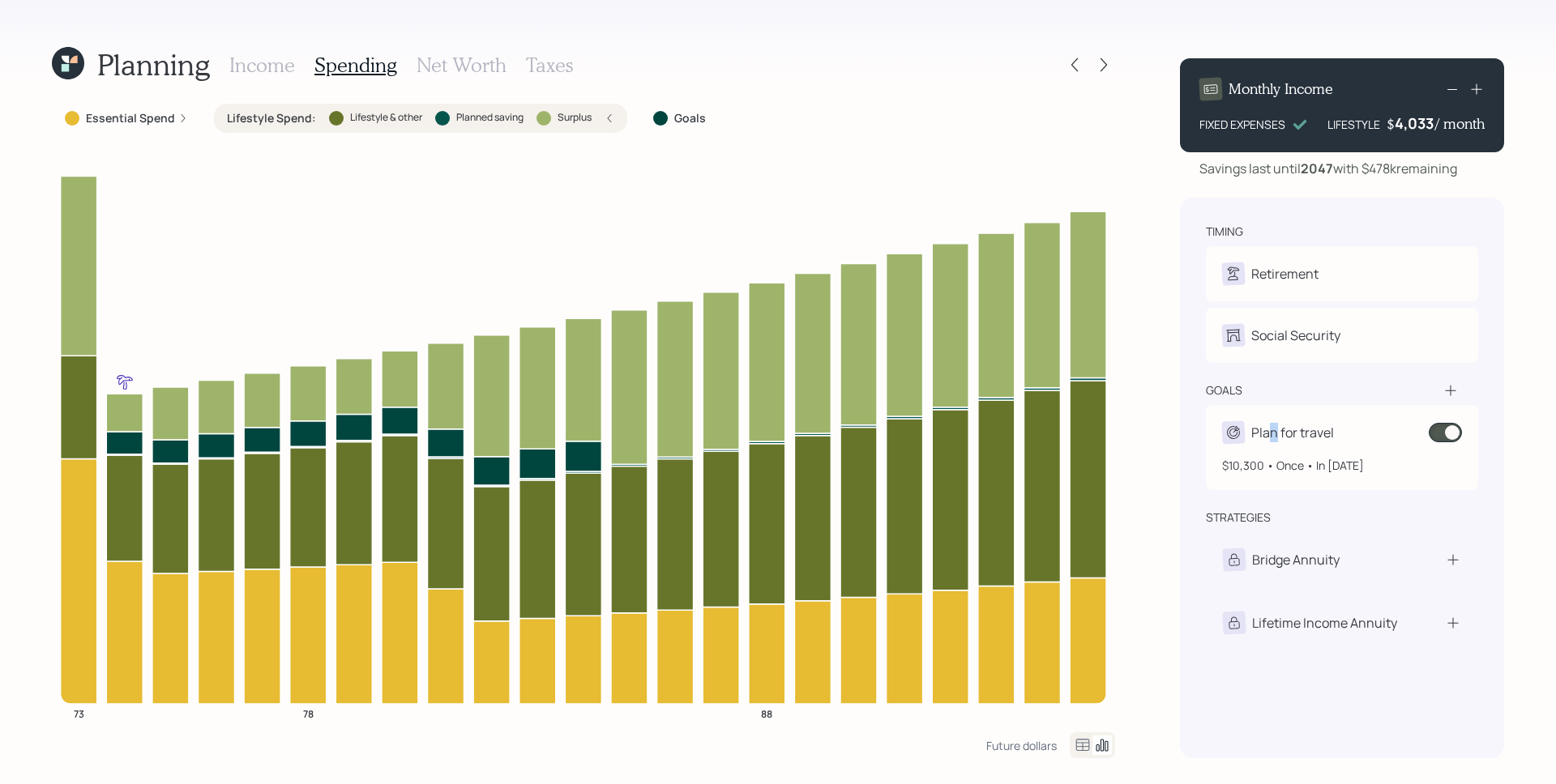
click at [1273, 430] on div "Plan for travel" at bounding box center [1292, 432] width 83 height 19
select select "1"
select select "2026"
select select "2036"
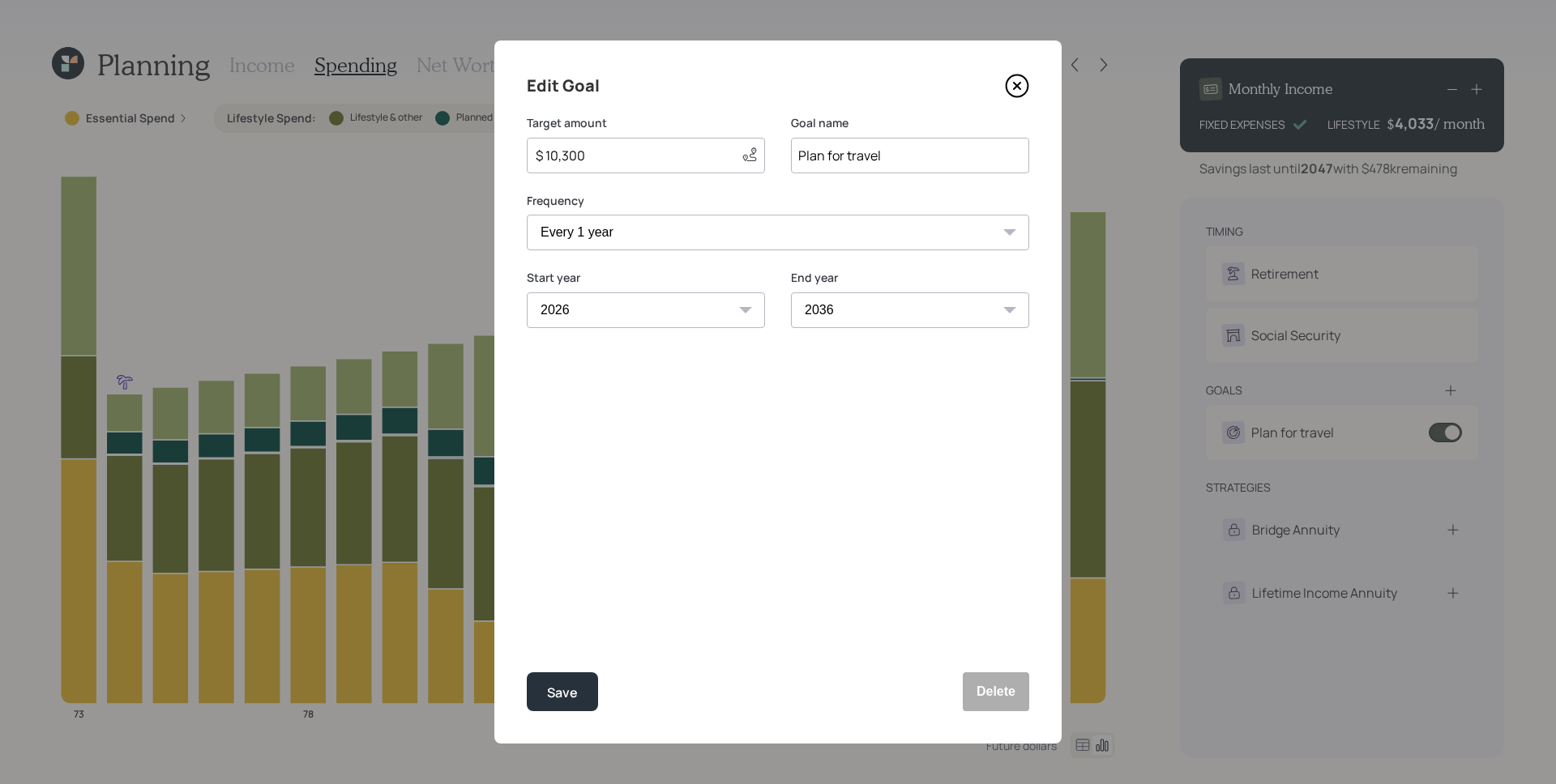
click at [1015, 84] on icon at bounding box center [1016, 86] width 7 height 7
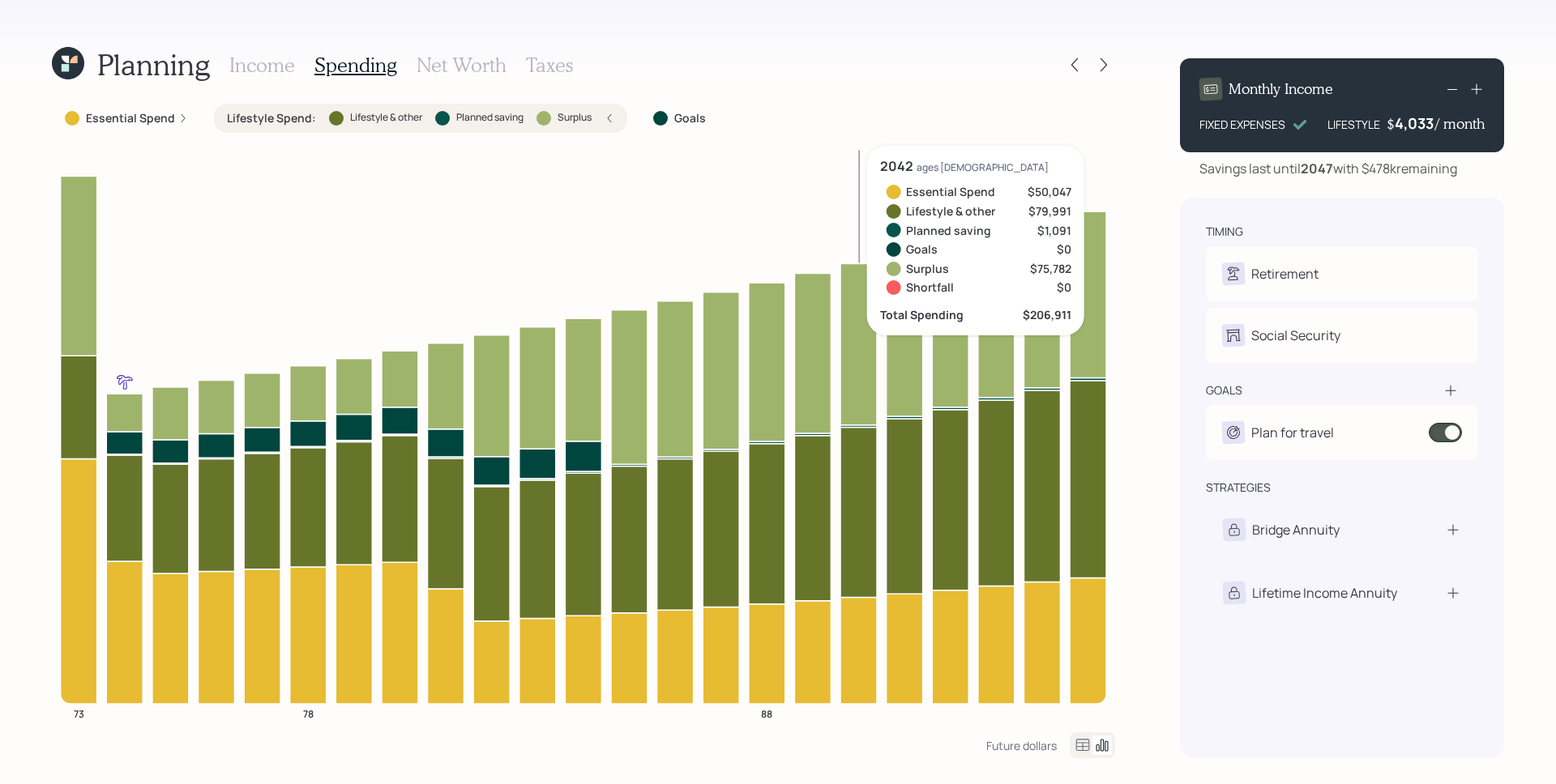
click at [856, 561] on icon at bounding box center [857, 511] width 36 height 170
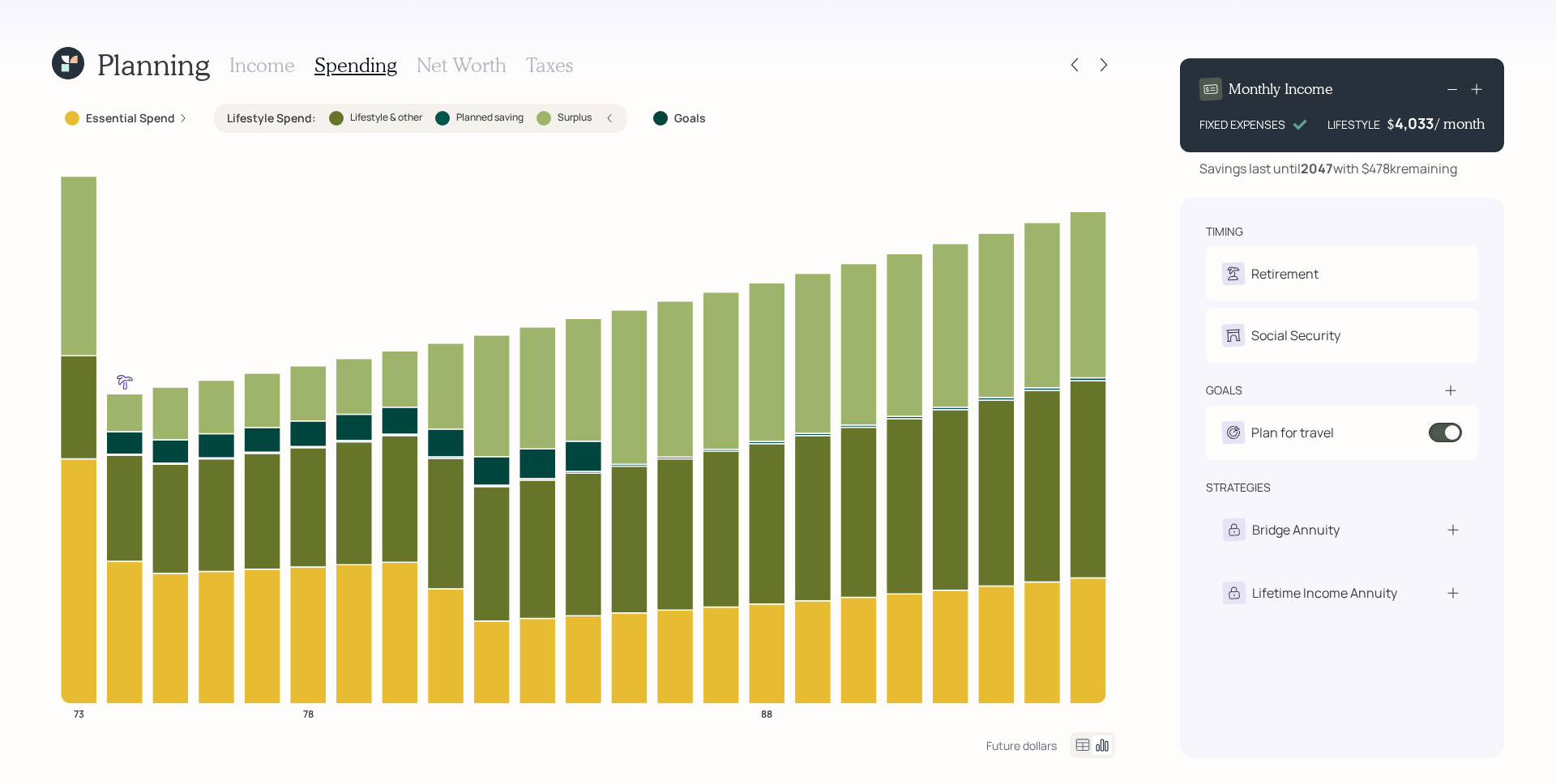
click at [1139, 199] on div "Planning Income Spending Net Worth Taxes Essential Spend Lifestyle Spend : Life…" at bounding box center [778, 392] width 1556 height 784
click at [273, 62] on h3 "Income" at bounding box center [261, 65] width 65 height 23
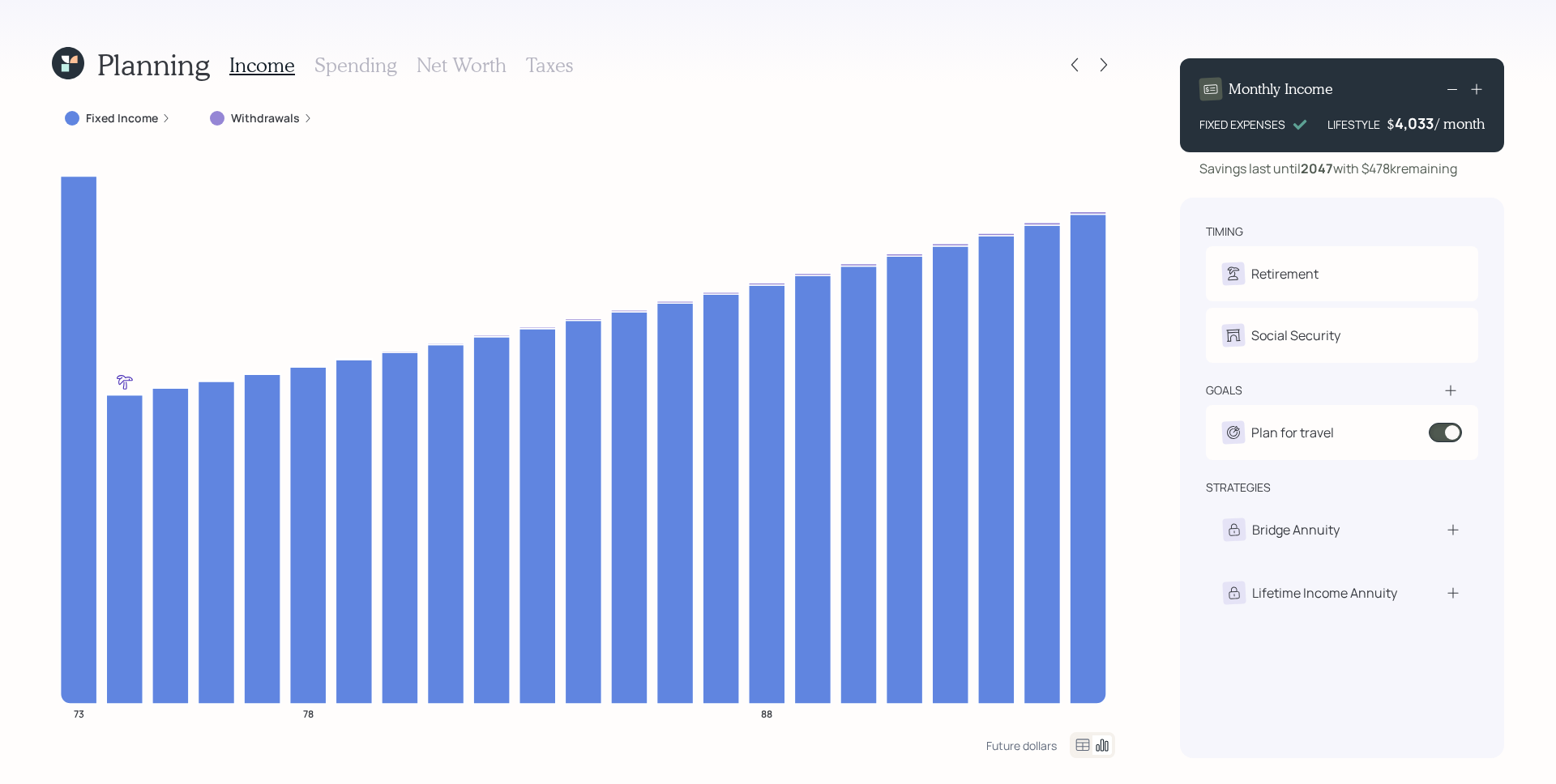
click at [144, 123] on label "Fixed Income" at bounding box center [122, 118] width 72 height 17
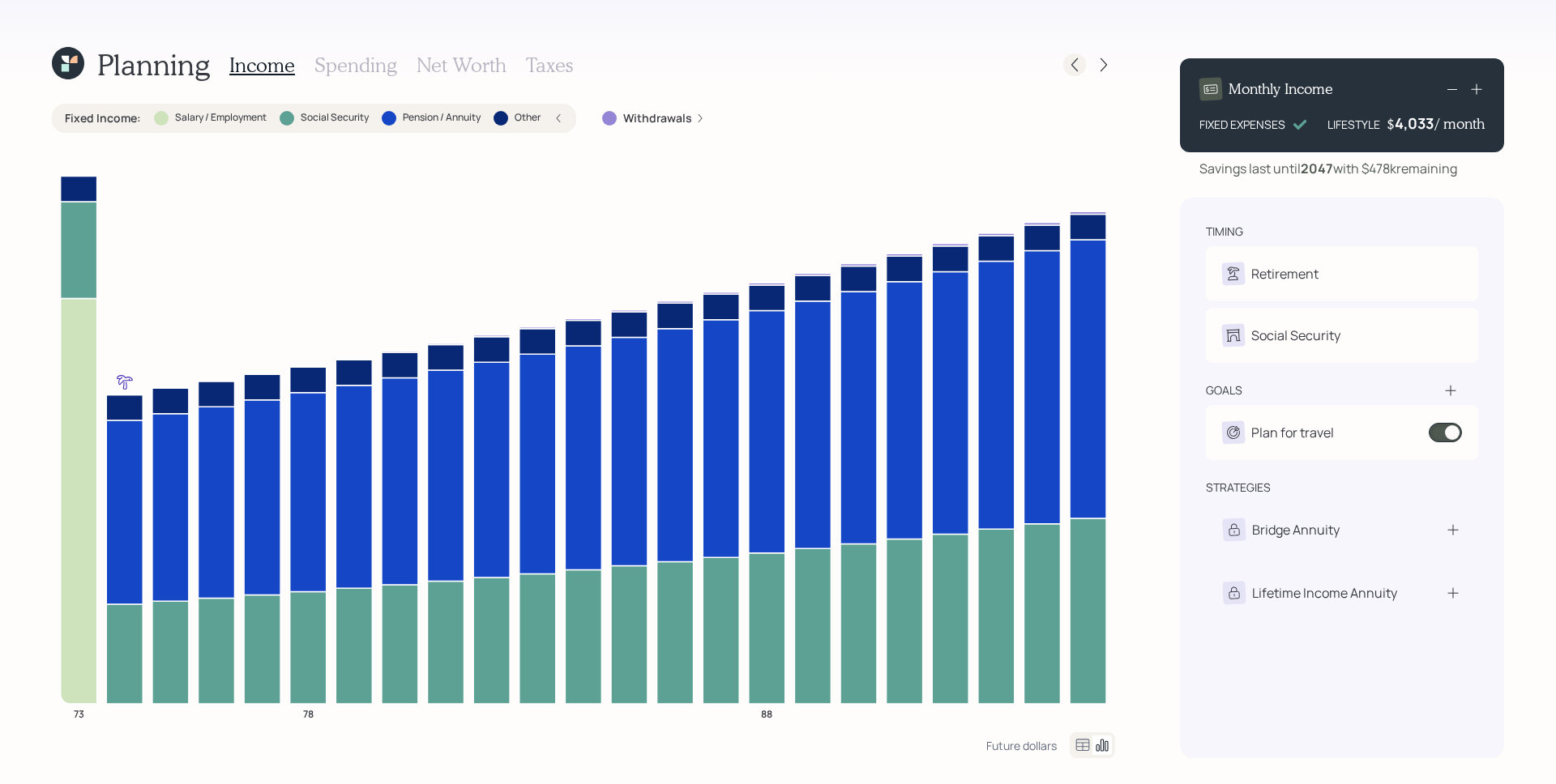
click at [1081, 56] on icon at bounding box center [1074, 64] width 17 height 17
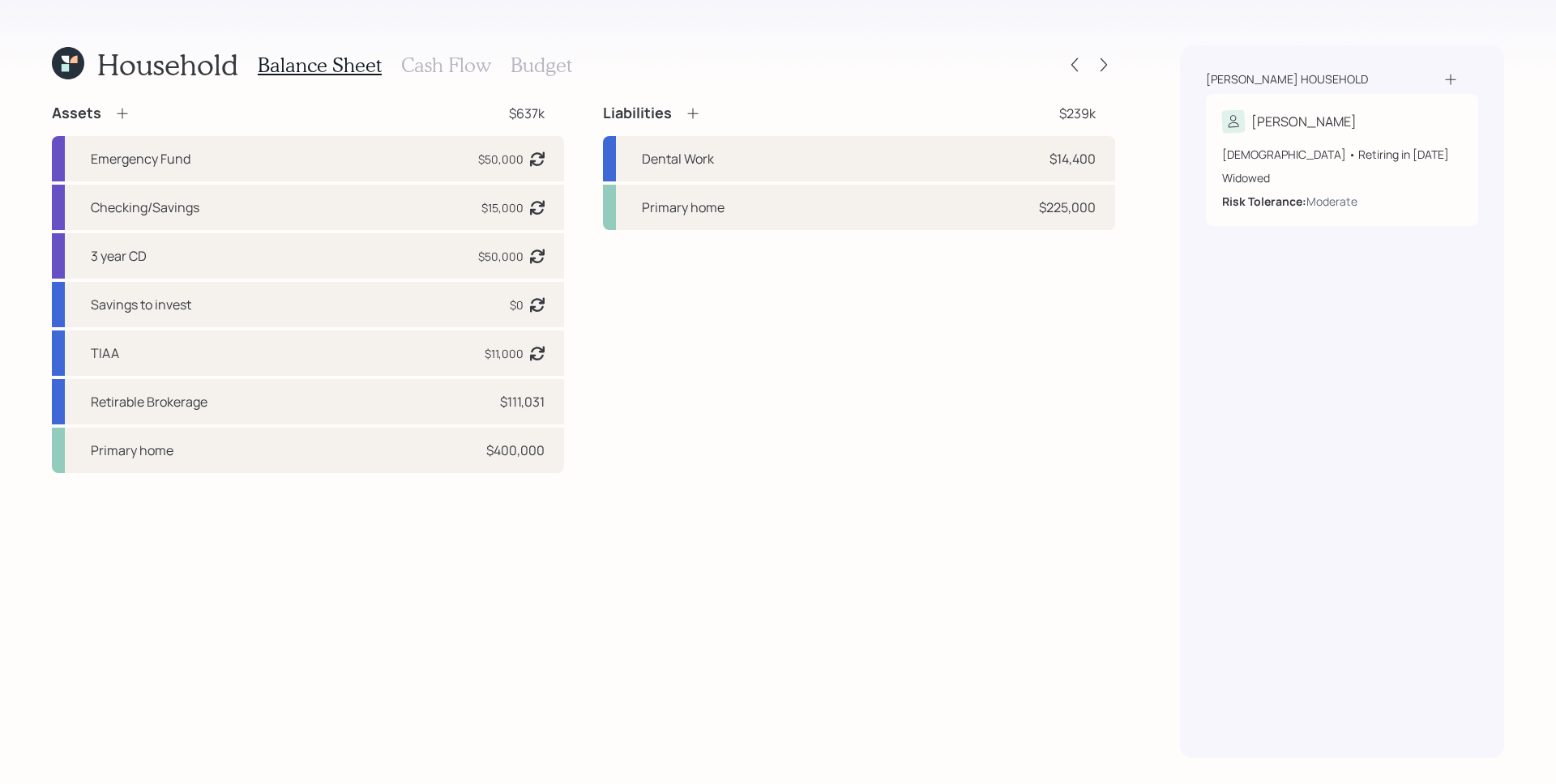
click at [442, 54] on h3 "Cash Flow" at bounding box center [446, 65] width 90 height 23
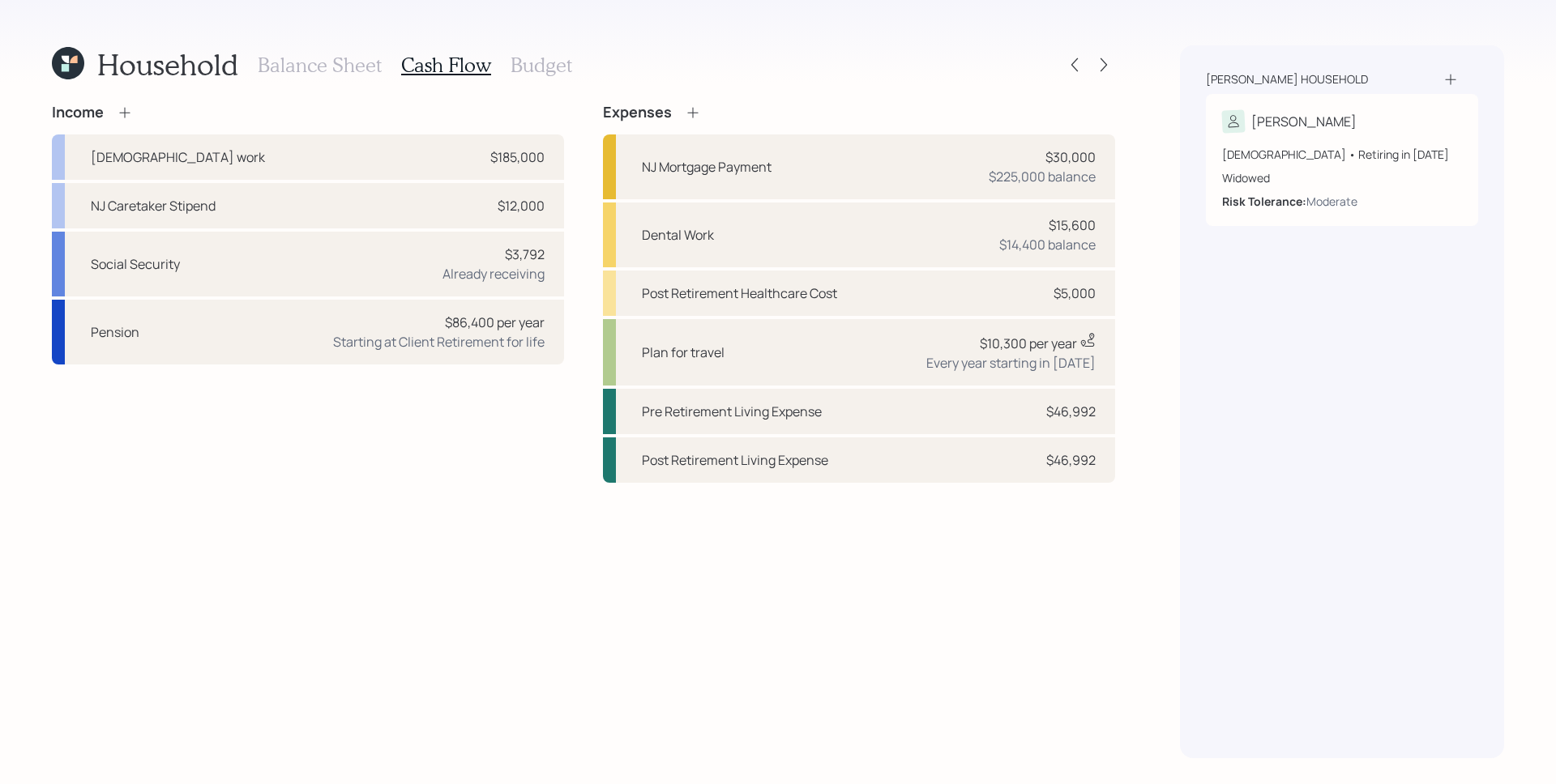
click at [306, 65] on h3 "Balance Sheet" at bounding box center [319, 65] width 124 height 23
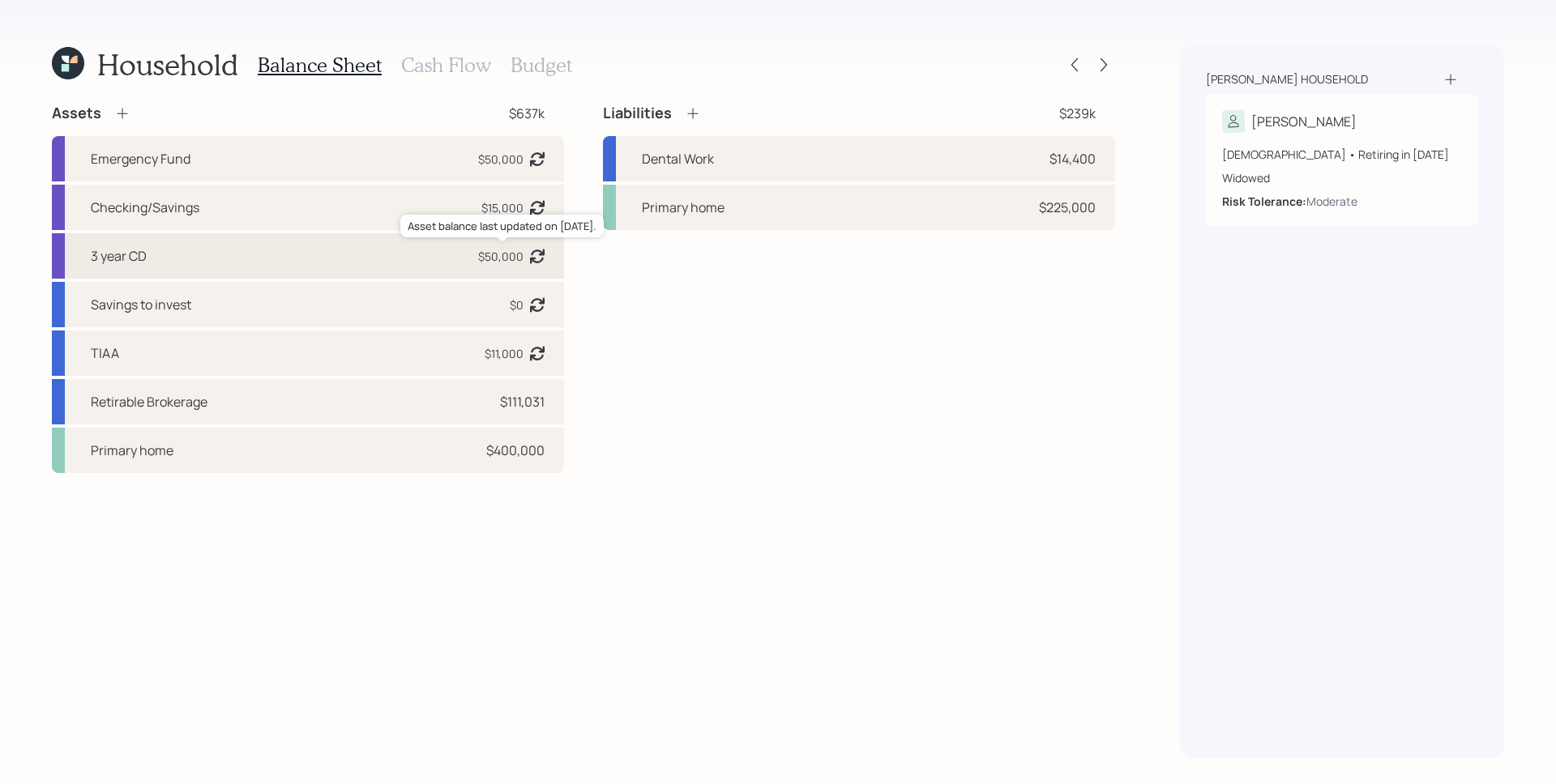
click at [487, 259] on div "$50,000" at bounding box center [501, 255] width 46 height 17
select select "emergency_fund"
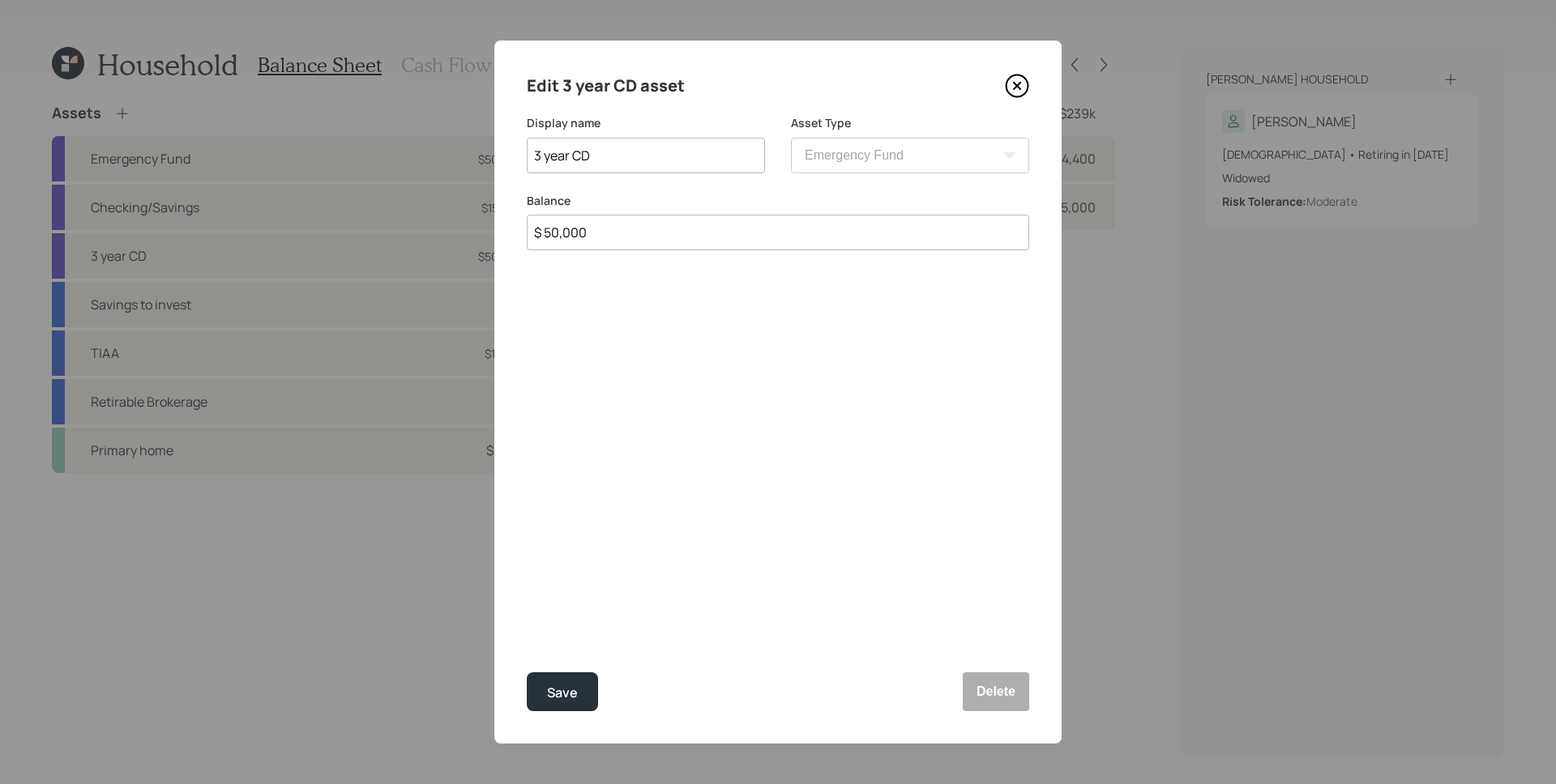
click at [723, 226] on input "$ 50,000" at bounding box center [778, 232] width 503 height 36
type input "$ 55,000"
click at [527, 672] on button "Save" at bounding box center [562, 691] width 71 height 39
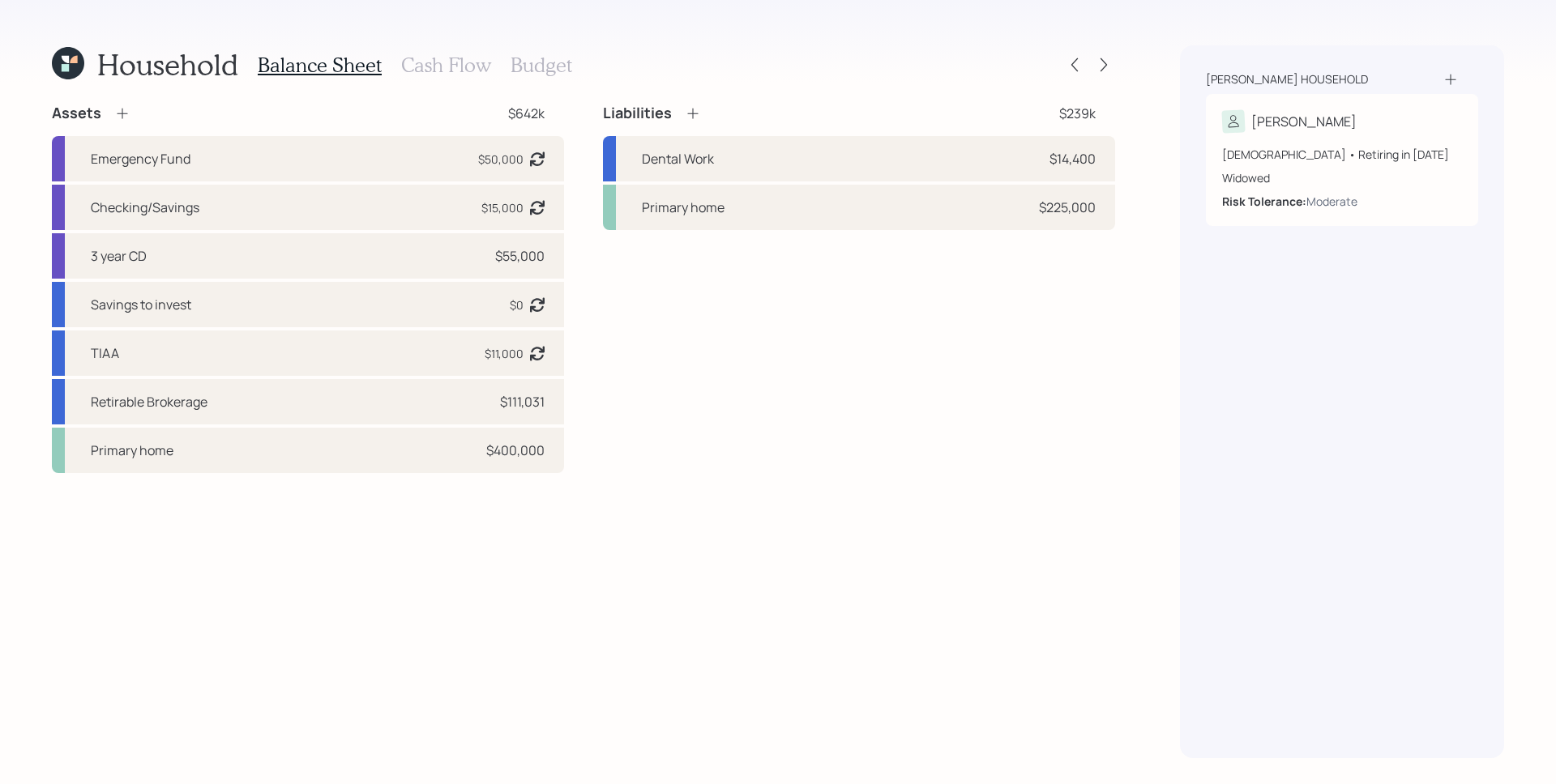
click at [758, 540] on div "Assets $642k Emergency Fund $50,000 Asset balance last updated on [DATE]. Check…" at bounding box center [583, 430] width 1063 height 654
click at [161, 262] on div "3 year CD $55,000" at bounding box center [308, 256] width 512 height 46
select select "emergency_fund"
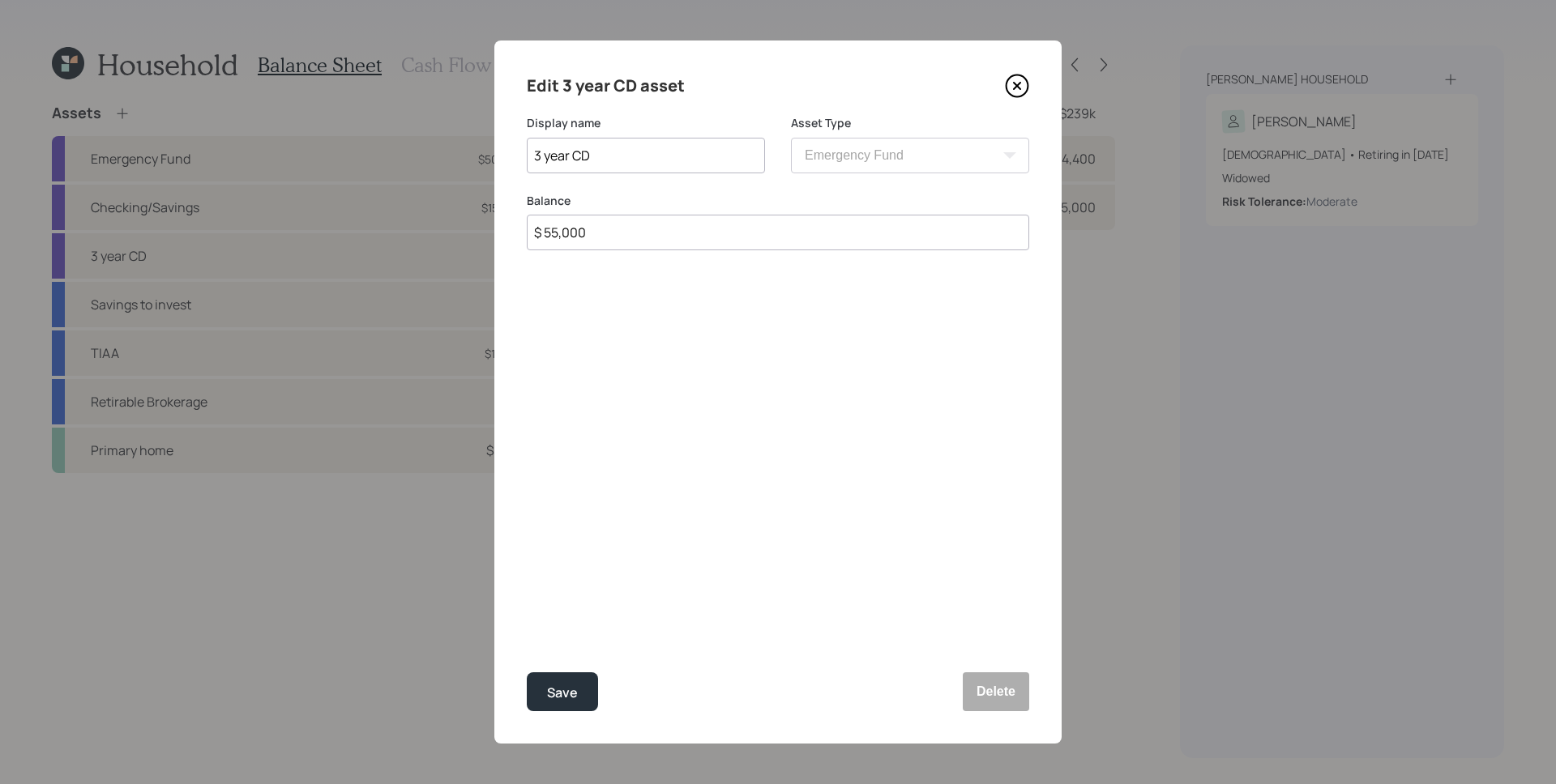
click at [532, 149] on input "3 year CD" at bounding box center [646, 155] width 239 height 36
click at [662, 146] on input "4 year CD" at bounding box center [646, 155] width 239 height 36
click at [666, 148] on input "4 year CD" at bounding box center [646, 155] width 239 height 36
type input "4 year CD m/ 2029"
click at [550, 696] on div "Save" at bounding box center [562, 692] width 31 height 21
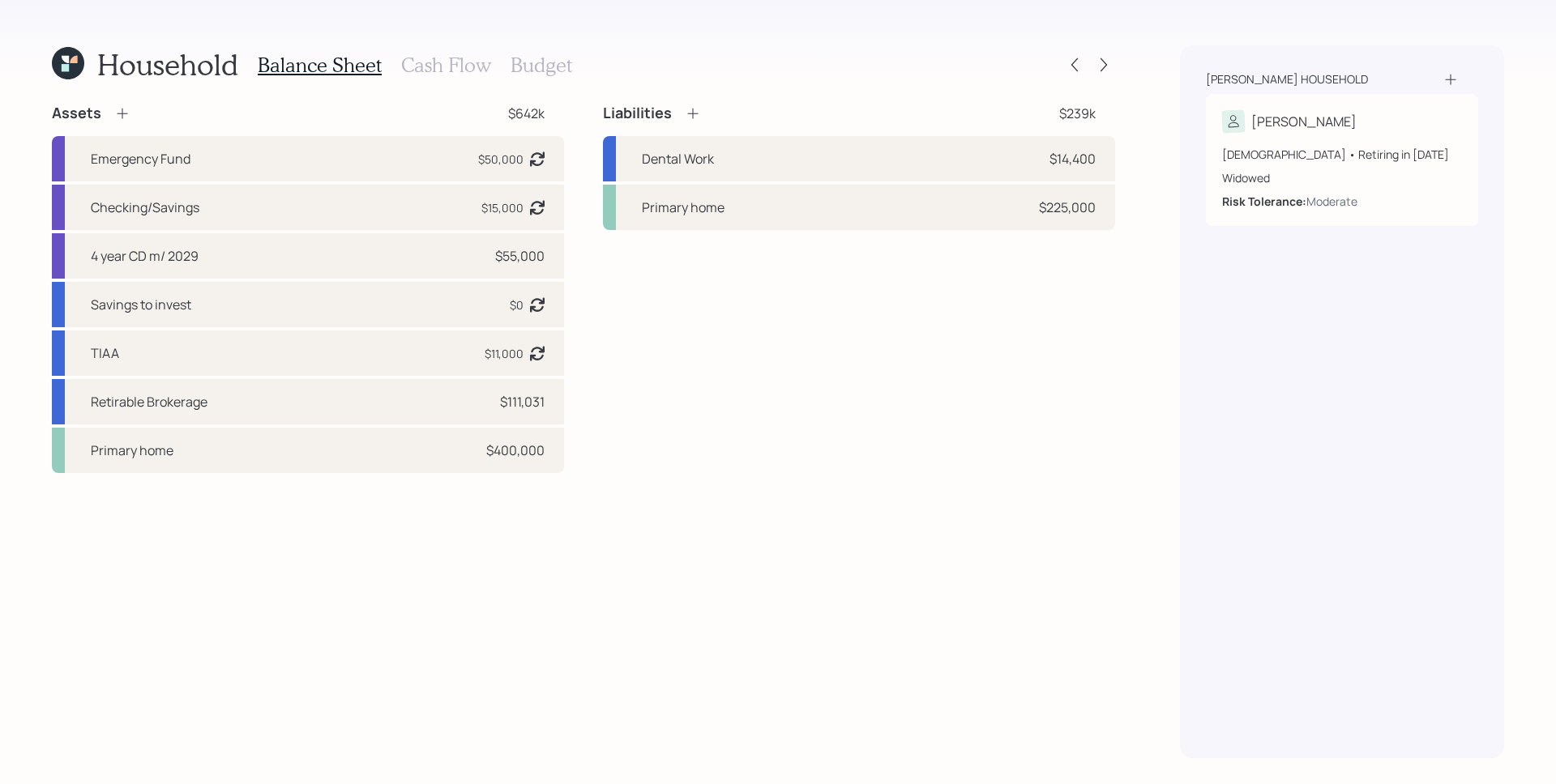
click at [820, 33] on div "Household Balance Sheet Cash Flow Budget Assets $642k Emergency Fund $50,000 As…" at bounding box center [778, 392] width 1556 height 784
